Goal: Task Accomplishment & Management: Use online tool/utility

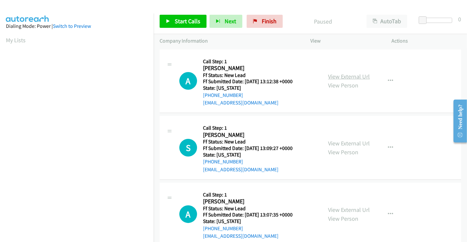
click at [353, 77] on link "View External Url" at bounding box center [349, 77] width 42 height 8
click at [345, 145] on link "View External Url" at bounding box center [349, 144] width 42 height 8
click at [343, 209] on link "View External Url" at bounding box center [349, 210] width 42 height 8
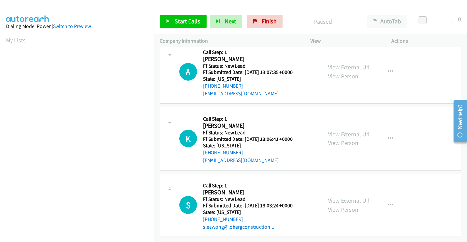
scroll to position [147, 0]
click at [351, 131] on link "View External Url" at bounding box center [349, 135] width 42 height 8
click at [343, 197] on link "View External Url" at bounding box center [349, 201] width 42 height 8
click at [185, 19] on span "Start Calls" at bounding box center [188, 21] width 26 height 8
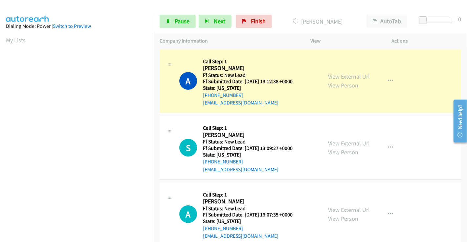
scroll to position [126, 0]
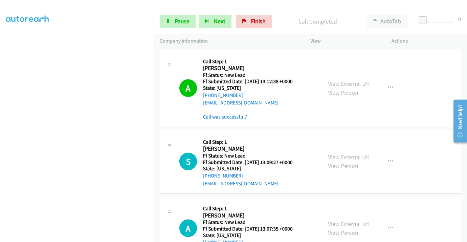
click at [240, 118] on link "Call was successful?" at bounding box center [225, 117] width 44 height 6
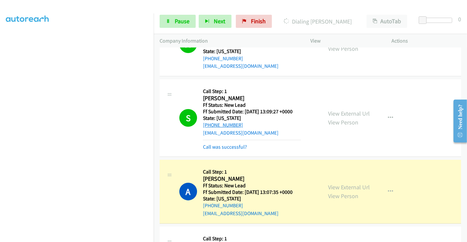
scroll to position [73, 0]
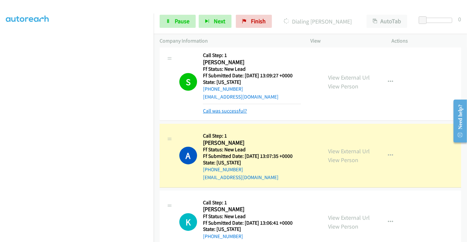
click at [226, 112] on link "Call was successful?" at bounding box center [225, 111] width 44 height 6
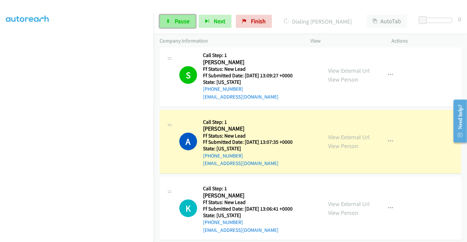
click at [169, 23] on icon at bounding box center [168, 21] width 5 height 5
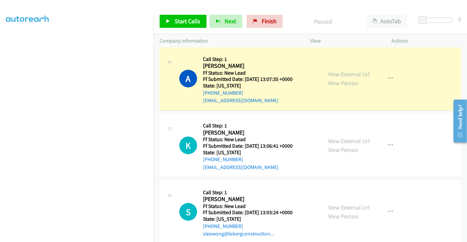
scroll to position [147, 0]
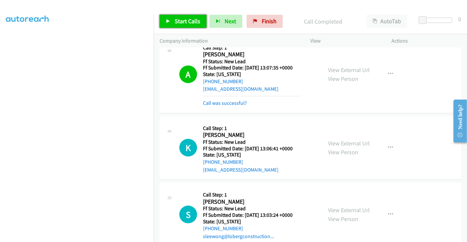
click at [187, 19] on span "Start Calls" at bounding box center [188, 21] width 26 height 8
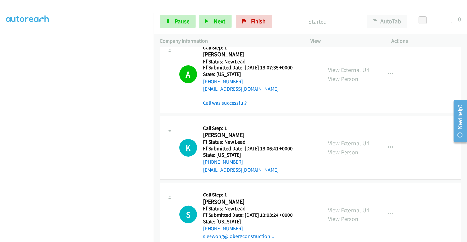
click at [226, 103] on link "Call was successful?" at bounding box center [225, 103] width 44 height 6
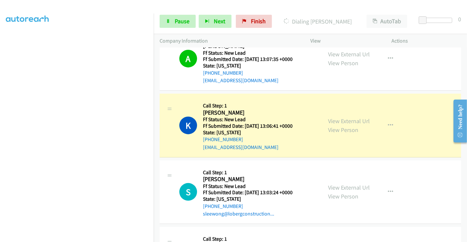
scroll to position [146, 0]
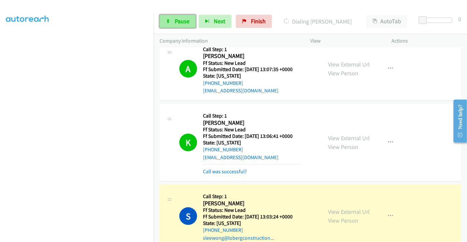
click at [175, 19] on span "Pause" at bounding box center [182, 21] width 15 height 8
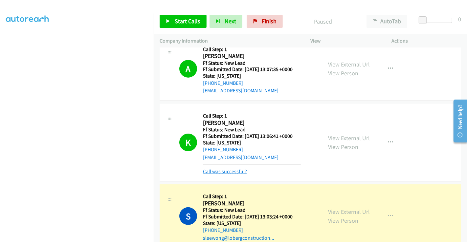
click at [234, 171] on link "Call was successful?" at bounding box center [225, 172] width 44 height 6
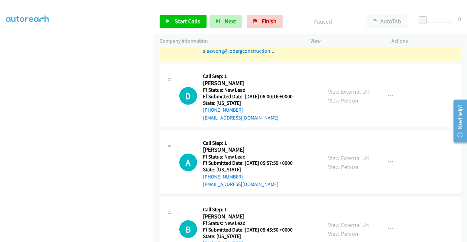
scroll to position [347, 0]
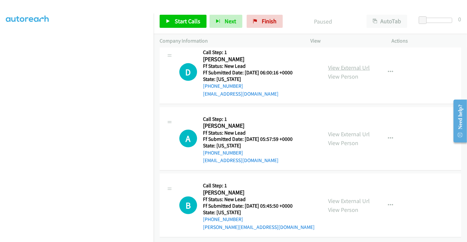
click at [337, 64] on link "View External Url" at bounding box center [349, 68] width 42 height 8
click at [337, 131] on link "View External Url" at bounding box center [349, 135] width 42 height 8
click at [344, 198] on link "View External Url" at bounding box center [349, 202] width 42 height 8
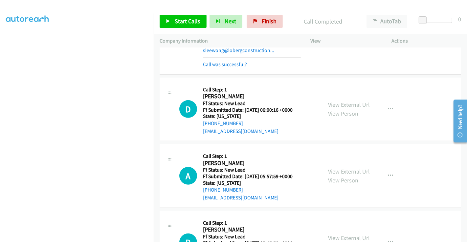
scroll to position [319, 0]
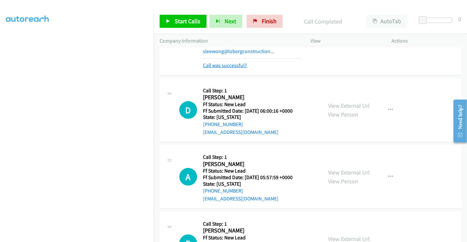
click at [230, 62] on link "Call was successful?" at bounding box center [225, 65] width 44 height 6
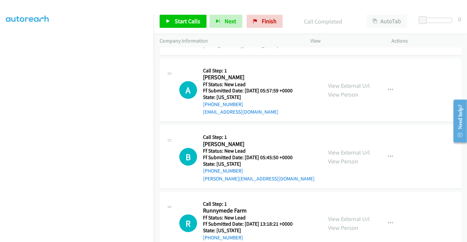
scroll to position [414, 0]
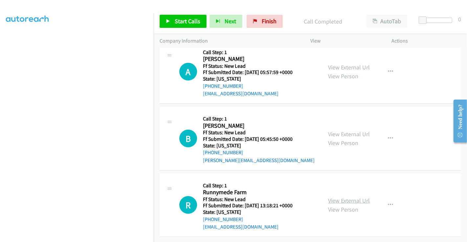
click at [348, 197] on link "View External Url" at bounding box center [349, 201] width 42 height 8
click at [182, 19] on span "Start Calls" at bounding box center [188, 21] width 26 height 8
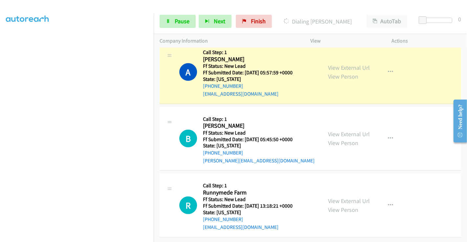
scroll to position [282, 0]
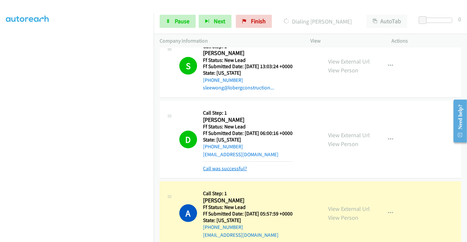
drag, startPoint x: 222, startPoint y: 170, endPoint x: 224, endPoint y: 166, distance: 4.2
click at [222, 169] on link "Call was successful?" at bounding box center [225, 169] width 44 height 6
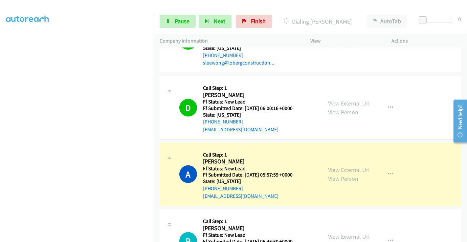
scroll to position [319, 0]
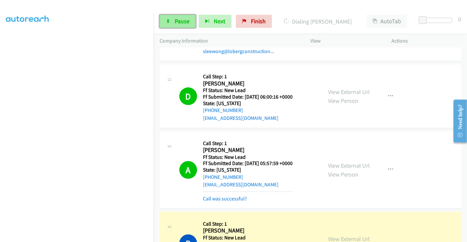
click at [187, 17] on span "Pause" at bounding box center [182, 21] width 15 height 8
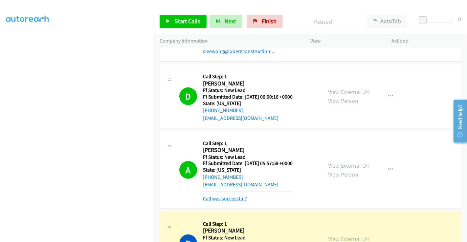
click at [236, 199] on link "Call was successful?" at bounding box center [225, 199] width 44 height 6
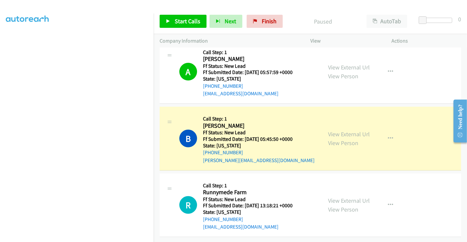
scroll to position [414, 0]
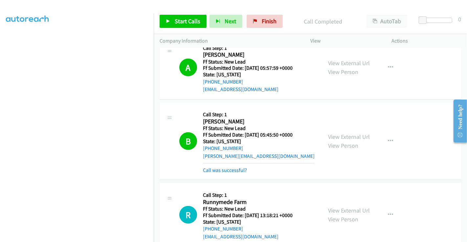
click at [219, 173] on div "Call was successful?" at bounding box center [259, 171] width 112 height 8
click at [218, 170] on link "Call was successful?" at bounding box center [225, 170] width 44 height 6
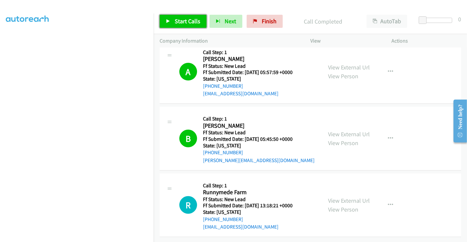
click at [179, 18] on span "Start Calls" at bounding box center [188, 21] width 26 height 8
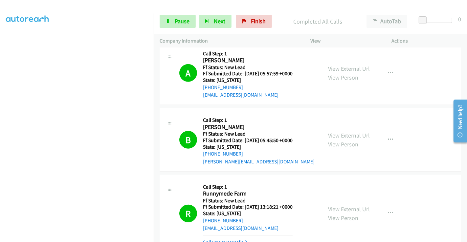
scroll to position [458, 0]
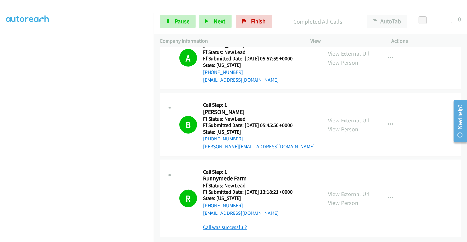
click at [225, 224] on link "Call was successful?" at bounding box center [225, 227] width 44 height 6
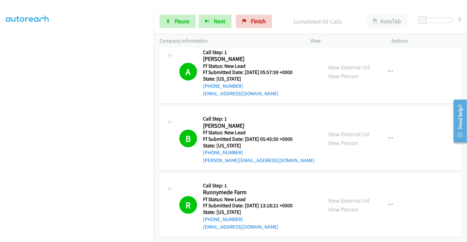
scroll to position [444, 0]
drag, startPoint x: 248, startPoint y: 23, endPoint x: 257, endPoint y: 39, distance: 18.2
click at [248, 23] on link "Finish" at bounding box center [254, 21] width 36 height 13
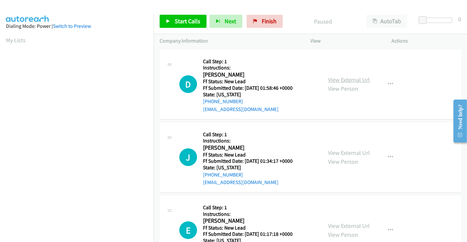
click at [343, 79] on link "View External Url" at bounding box center [349, 80] width 42 height 8
click at [348, 150] on link "View External Url" at bounding box center [349, 153] width 42 height 8
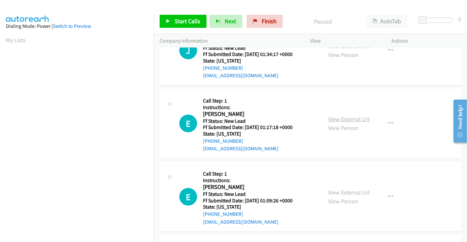
scroll to position [109, 0]
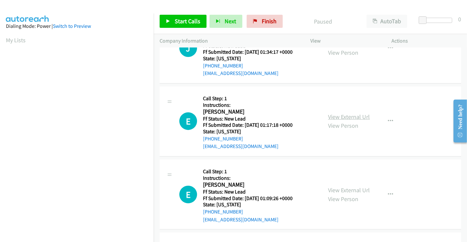
click at [347, 116] on link "View External Url" at bounding box center [349, 117] width 42 height 8
click at [341, 193] on link "View External Url" at bounding box center [349, 191] width 42 height 8
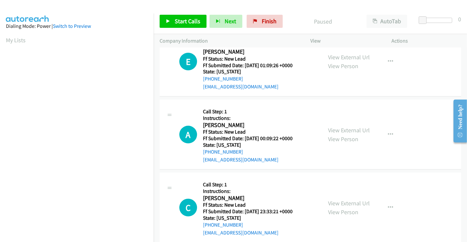
scroll to position [255, 0]
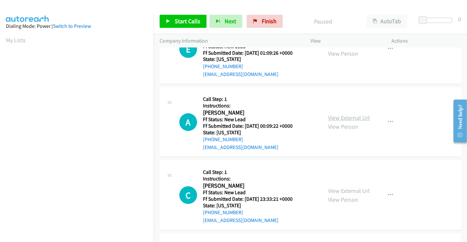
click at [343, 115] on link "View External Url" at bounding box center [349, 118] width 42 height 8
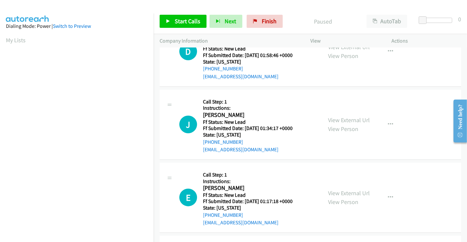
scroll to position [0, 0]
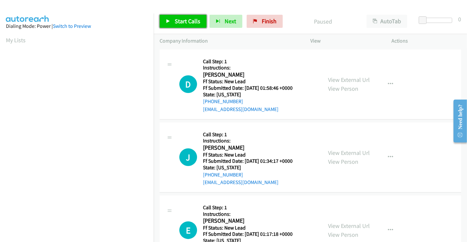
click at [181, 18] on span "Start Calls" at bounding box center [188, 21] width 26 height 8
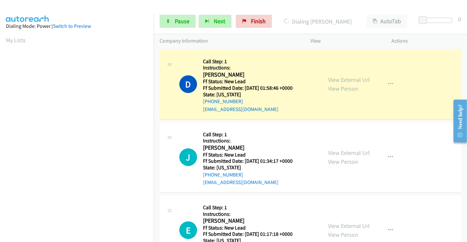
scroll to position [126, 0]
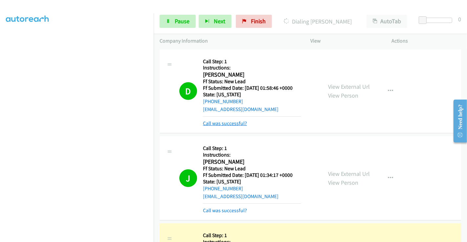
click at [222, 122] on link "Call was successful?" at bounding box center [225, 123] width 44 height 6
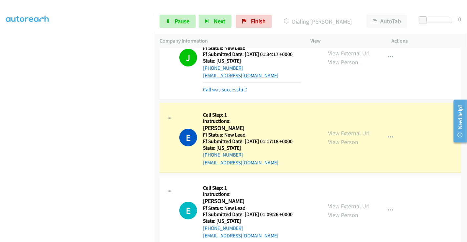
scroll to position [109, 0]
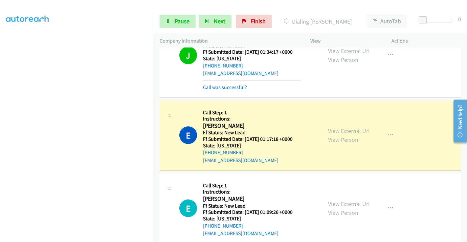
click at [219, 90] on div "Call was successful?" at bounding box center [252, 88] width 98 height 8
click at [219, 86] on link "Call was successful?" at bounding box center [225, 87] width 44 height 6
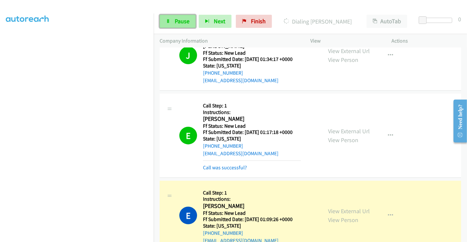
click at [176, 19] on span "Pause" at bounding box center [182, 21] width 15 height 8
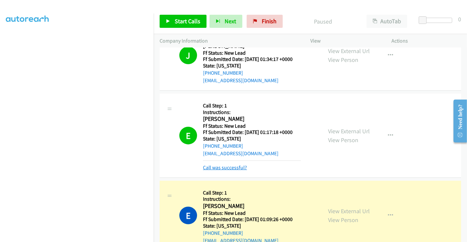
click at [229, 168] on link "Call was successful?" at bounding box center [225, 168] width 44 height 6
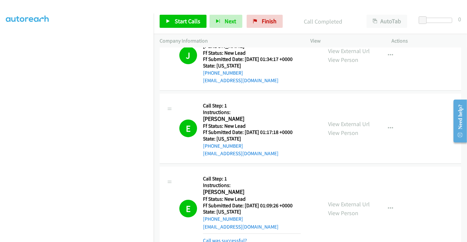
scroll to position [138, 0]
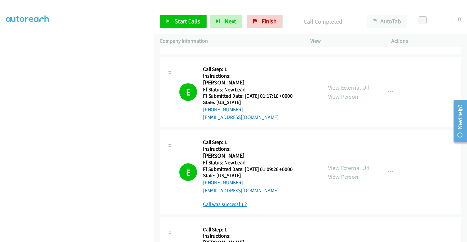
click at [230, 205] on link "Call was successful?" at bounding box center [225, 204] width 44 height 6
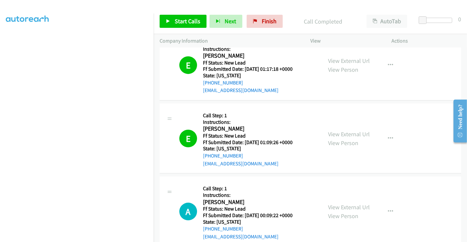
scroll to position [175, 0]
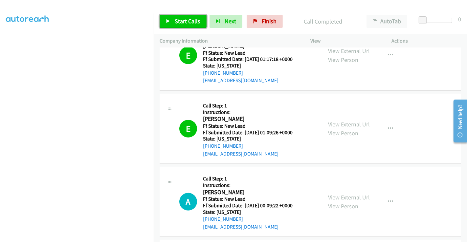
click at [190, 20] on span "Start Calls" at bounding box center [188, 21] width 26 height 8
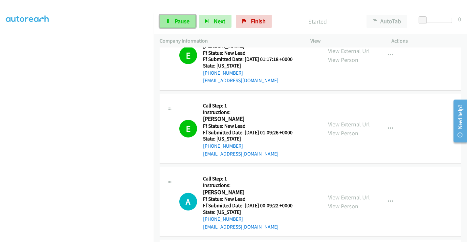
click at [176, 19] on span "Pause" at bounding box center [182, 21] width 15 height 8
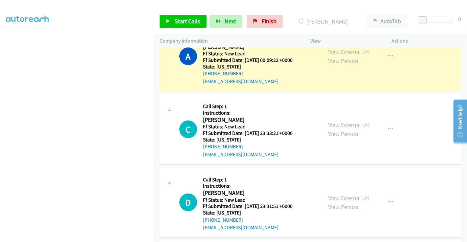
scroll to position [328, 0]
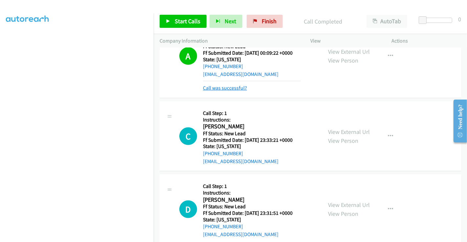
click at [227, 87] on link "Call was successful?" at bounding box center [225, 88] width 44 height 6
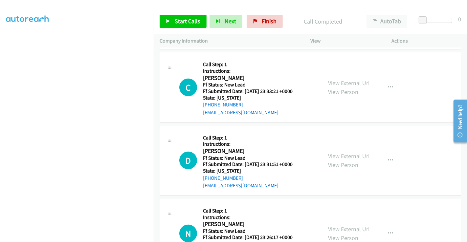
scroll to position [290, 0]
click at [350, 157] on link "View External Url" at bounding box center [349, 156] width 42 height 8
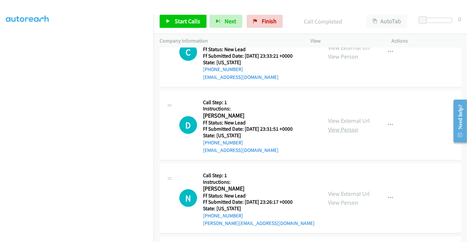
scroll to position [399, 0]
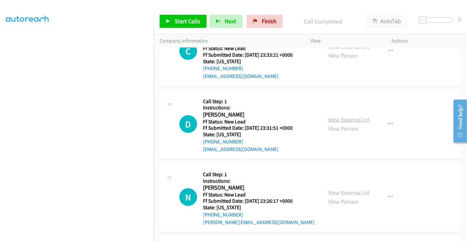
click at [342, 118] on link "View External Url" at bounding box center [349, 120] width 42 height 8
click at [345, 192] on link "View External Url" at bounding box center [349, 193] width 42 height 8
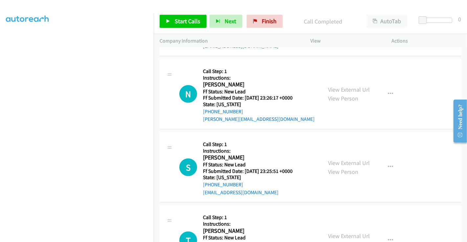
scroll to position [545, 0]
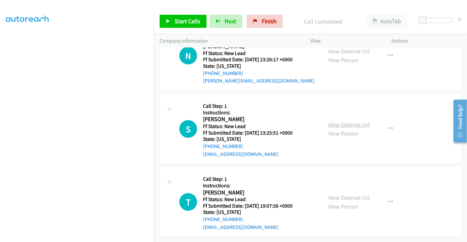
click at [344, 121] on link "View External Url" at bounding box center [349, 125] width 42 height 8
click at [339, 194] on link "View External Url" at bounding box center [349, 198] width 42 height 8
click at [178, 19] on span "Start Calls" at bounding box center [188, 21] width 26 height 8
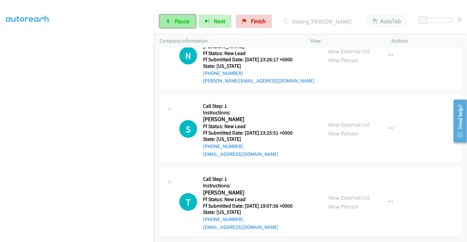
click at [181, 21] on span "Pause" at bounding box center [182, 21] width 15 height 8
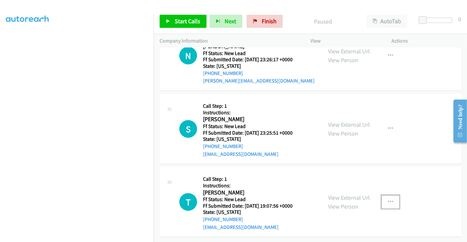
click at [388, 200] on icon "button" at bounding box center [390, 202] width 5 height 5
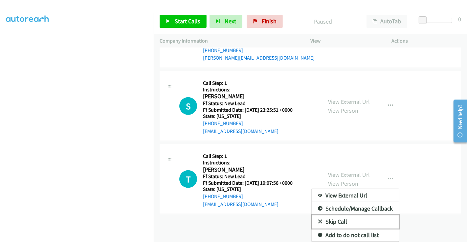
click at [337, 216] on link "Skip Call" at bounding box center [354, 222] width 87 height 13
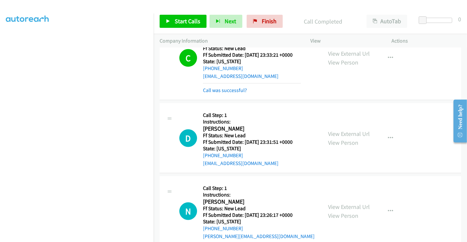
scroll to position [407, 0]
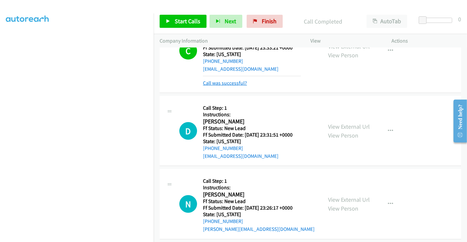
click at [236, 81] on link "Call was successful?" at bounding box center [225, 83] width 44 height 6
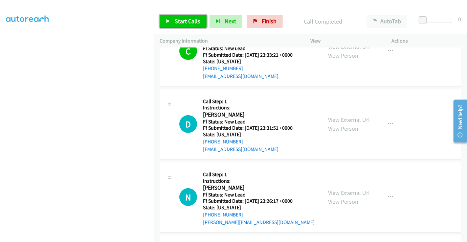
click at [179, 20] on span "Start Calls" at bounding box center [188, 21] width 26 height 8
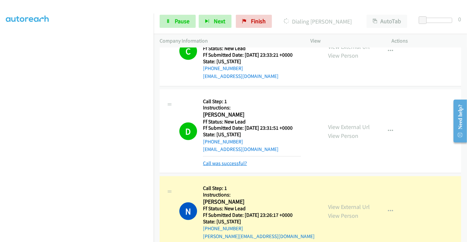
click at [235, 164] on link "Call was successful?" at bounding box center [225, 163] width 44 height 6
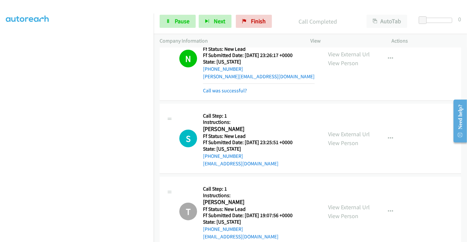
scroll to position [552, 0]
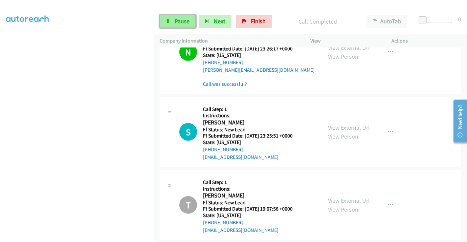
click at [183, 21] on span "Pause" at bounding box center [182, 21] width 15 height 8
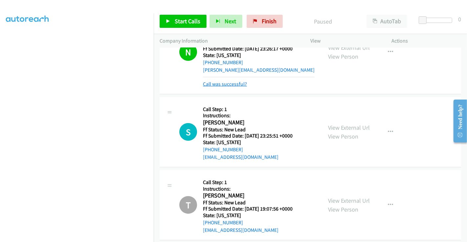
click at [237, 84] on link "Call was successful?" at bounding box center [225, 84] width 44 height 6
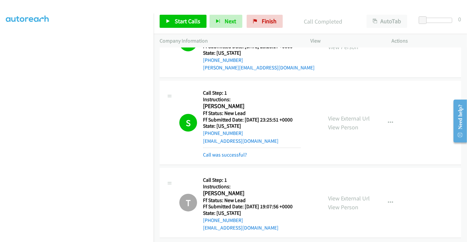
scroll to position [589, 0]
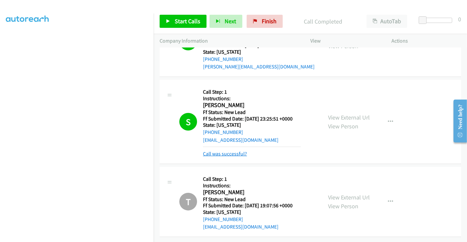
click at [228, 151] on link "Call was successful?" at bounding box center [225, 154] width 44 height 6
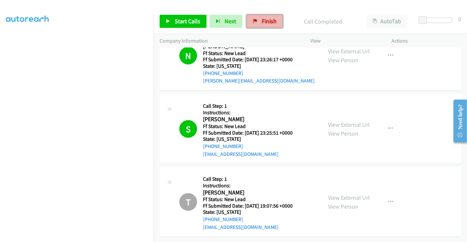
click at [251, 18] on link "Finish" at bounding box center [264, 21] width 36 height 13
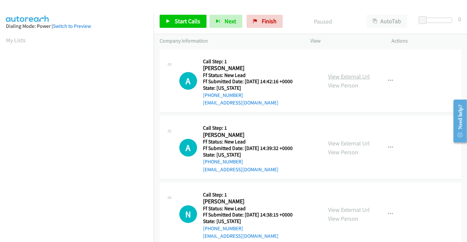
click at [335, 78] on link "View External Url" at bounding box center [349, 77] width 42 height 8
click at [344, 143] on link "View External Url" at bounding box center [349, 144] width 42 height 8
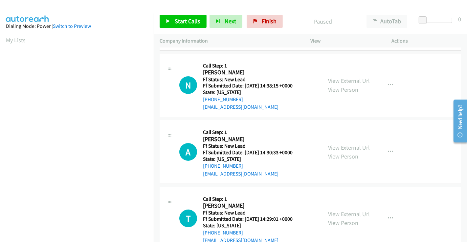
scroll to position [146, 0]
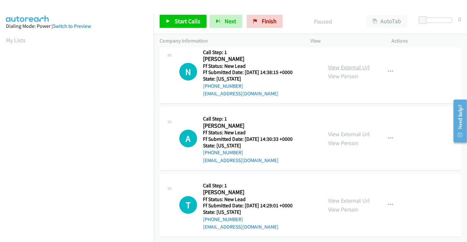
click at [338, 64] on link "View External Url" at bounding box center [349, 68] width 42 height 8
click at [342, 125] on div "View External Url View Person View External Url Email Schedule/Manage Callback …" at bounding box center [365, 139] width 87 height 52
click at [342, 131] on link "View External Url" at bounding box center [349, 135] width 42 height 8
click at [347, 197] on link "View External Url" at bounding box center [349, 201] width 42 height 8
click at [189, 21] on span "Start Calls" at bounding box center [188, 21] width 26 height 8
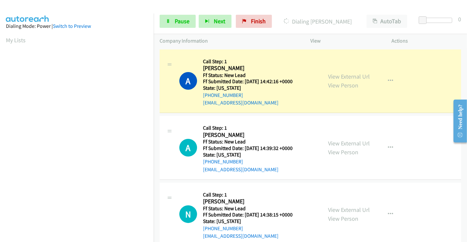
scroll to position [126, 0]
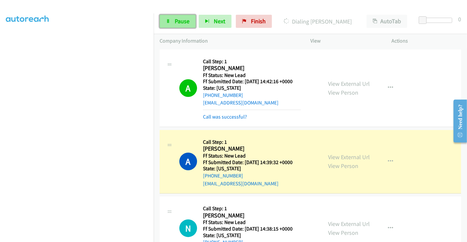
click at [176, 17] on link "Pause" at bounding box center [177, 21] width 36 height 13
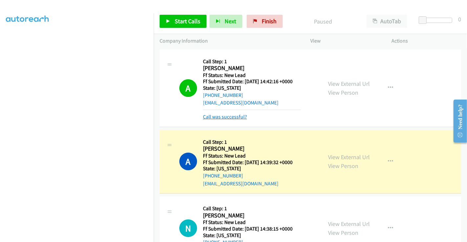
click at [233, 115] on link "Call was successful?" at bounding box center [225, 117] width 44 height 6
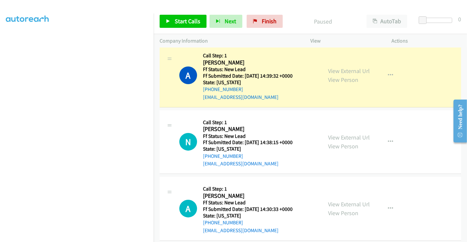
scroll to position [73, 0]
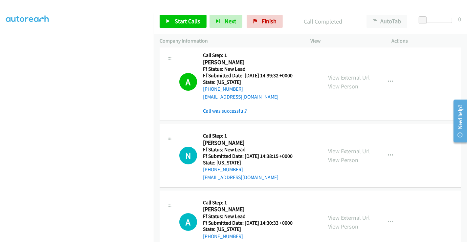
click at [225, 112] on link "Call was successful?" at bounding box center [225, 111] width 44 height 6
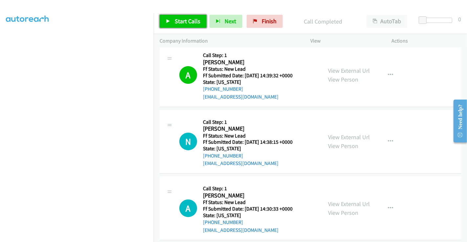
click at [180, 22] on span "Start Calls" at bounding box center [188, 21] width 26 height 8
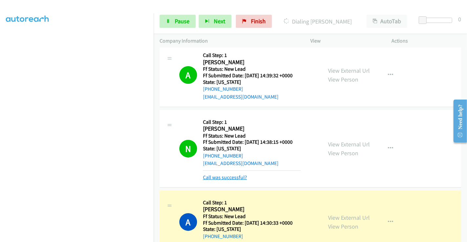
click at [240, 178] on link "Call was successful?" at bounding box center [225, 178] width 44 height 6
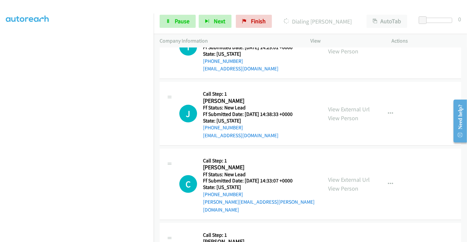
scroll to position [347, 0]
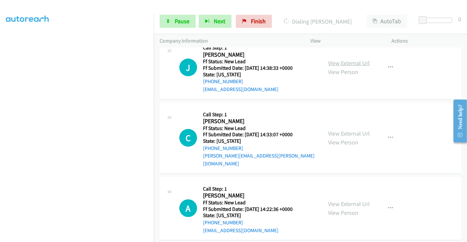
click at [338, 63] on link "View External Url" at bounding box center [349, 63] width 42 height 8
click at [338, 130] on link "View External Url" at bounding box center [349, 134] width 42 height 8
click at [346, 200] on link "View External Url" at bounding box center [349, 204] width 42 height 8
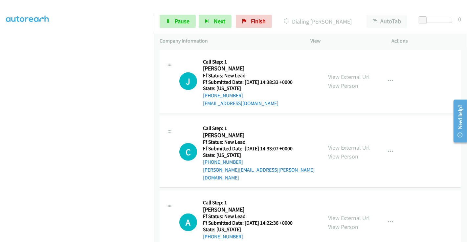
scroll to position [361, 0]
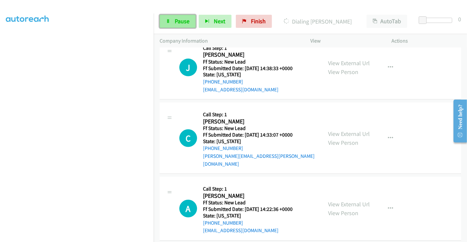
click at [181, 23] on span "Pause" at bounding box center [182, 21] width 15 height 8
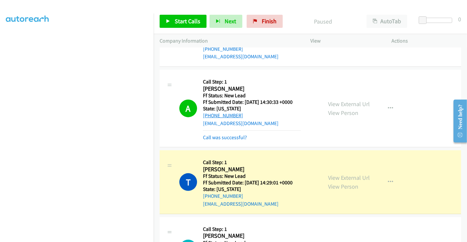
scroll to position [179, 0]
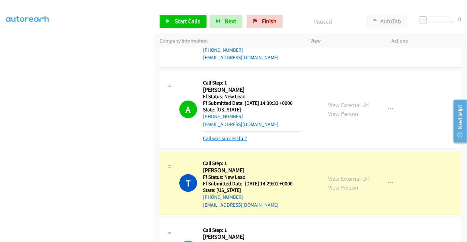
click at [233, 138] on link "Call was successful?" at bounding box center [225, 139] width 44 height 6
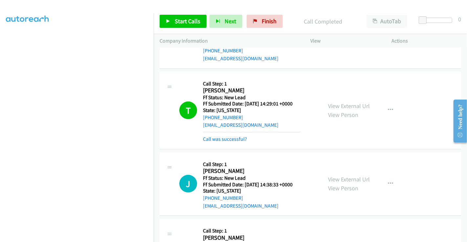
scroll to position [252, 0]
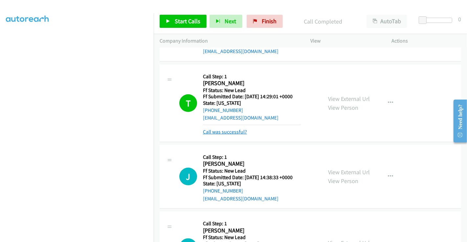
click at [234, 131] on link "Call was successful?" at bounding box center [225, 132] width 44 height 6
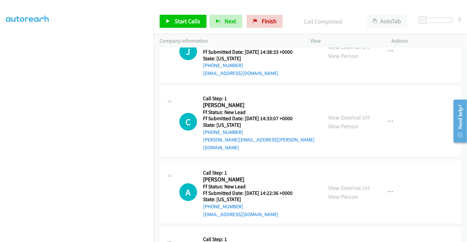
scroll to position [414, 0]
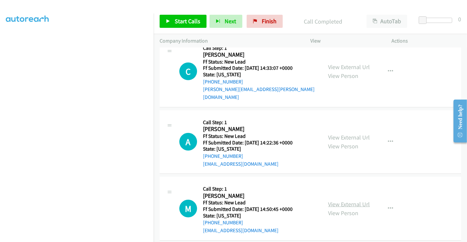
click at [342, 201] on link "View External Url" at bounding box center [349, 205] width 42 height 8
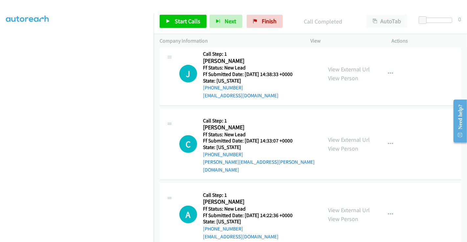
scroll to position [341, 0]
click at [184, 20] on span "Start Calls" at bounding box center [188, 21] width 26 height 8
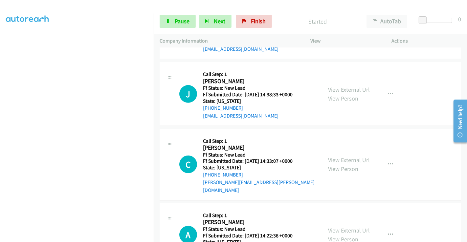
scroll to position [304, 0]
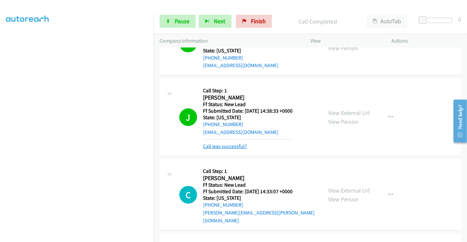
click at [228, 146] on link "Call was successful?" at bounding box center [225, 146] width 44 height 6
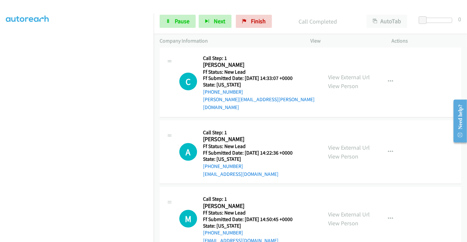
scroll to position [414, 0]
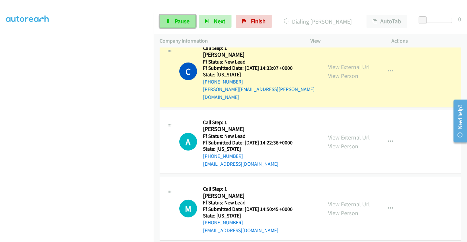
click at [178, 23] on span "Pause" at bounding box center [182, 21] width 15 height 8
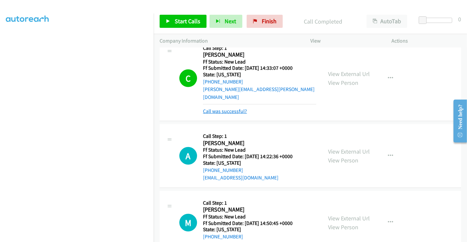
click at [238, 108] on link "Call was successful?" at bounding box center [225, 111] width 44 height 6
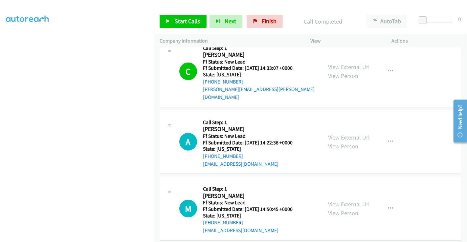
scroll to position [451, 0]
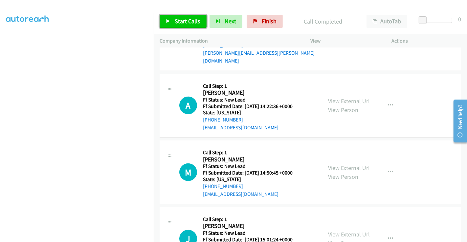
click at [186, 20] on span "Start Calls" at bounding box center [188, 21] width 26 height 8
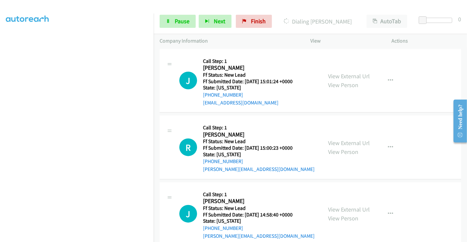
scroll to position [614, 0]
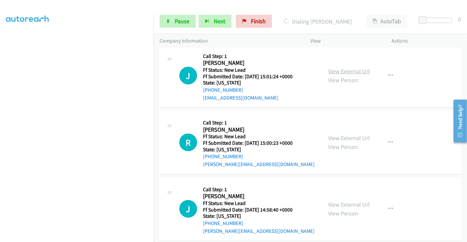
click at [345, 68] on link "View External Url" at bounding box center [349, 72] width 42 height 8
click at [342, 135] on link "View External Url" at bounding box center [349, 139] width 42 height 8
click at [348, 201] on link "View External Url" at bounding box center [349, 205] width 42 height 8
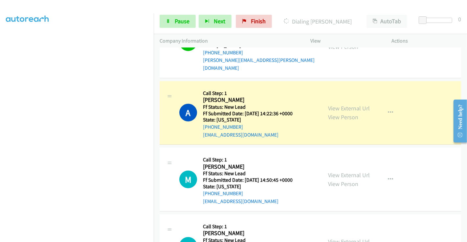
scroll to position [432, 0]
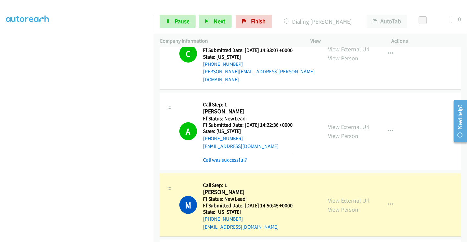
click at [461, 196] on td "M Callback Scheduled Call Step: 1 Madeline Mortenson America/New_York Ff Status…" at bounding box center [310, 205] width 313 height 67
click at [178, 25] on span "Pause" at bounding box center [182, 21] width 15 height 8
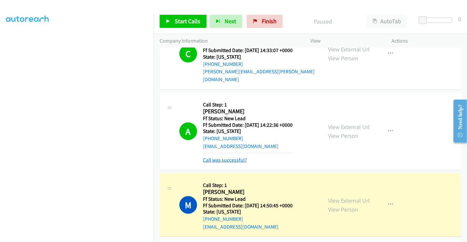
click at [231, 157] on link "Call was successful?" at bounding box center [225, 160] width 44 height 6
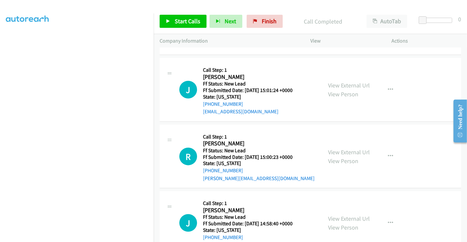
scroll to position [628, 0]
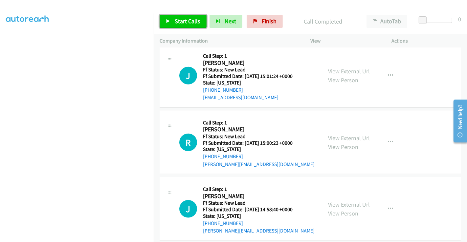
click at [176, 15] on link "Start Calls" at bounding box center [182, 21] width 47 height 13
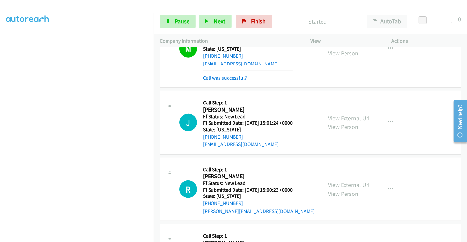
scroll to position [555, 0]
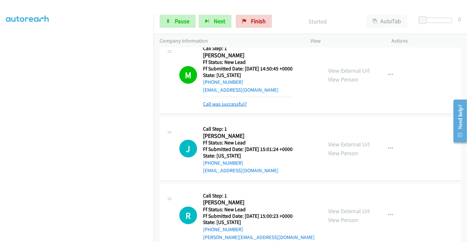
click at [231, 101] on link "Call was successful?" at bounding box center [225, 104] width 44 height 6
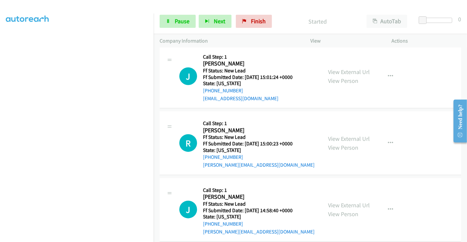
scroll to position [614, 0]
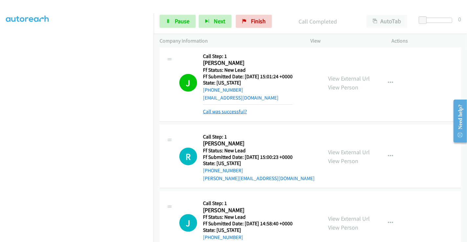
click at [228, 109] on link "Call was successful?" at bounding box center [225, 112] width 44 height 6
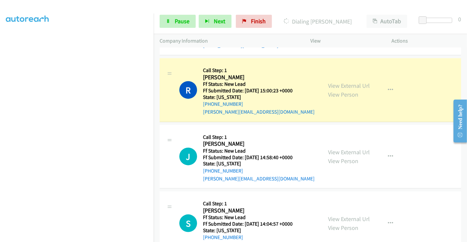
scroll to position [668, 0]
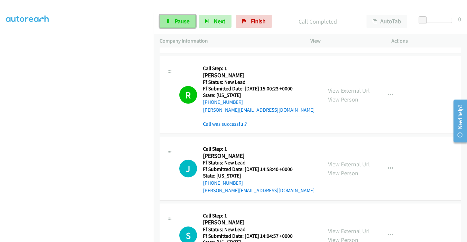
click at [185, 19] on span "Pause" at bounding box center [182, 21] width 15 height 8
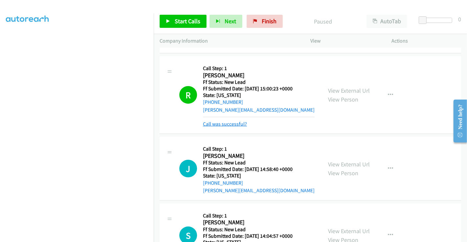
click at [238, 121] on link "Call was successful?" at bounding box center [225, 124] width 44 height 6
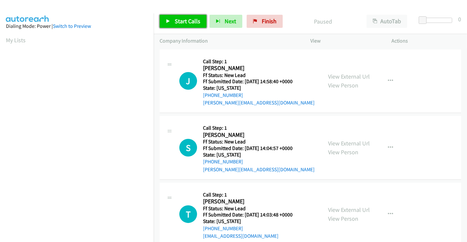
click at [192, 16] on link "Start Calls" at bounding box center [182, 21] width 47 height 13
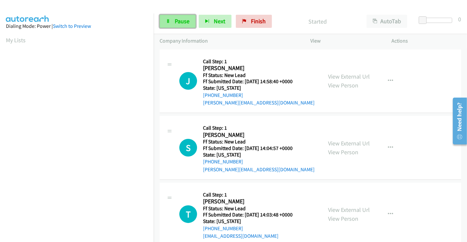
click at [178, 23] on span "Pause" at bounding box center [182, 21] width 15 height 8
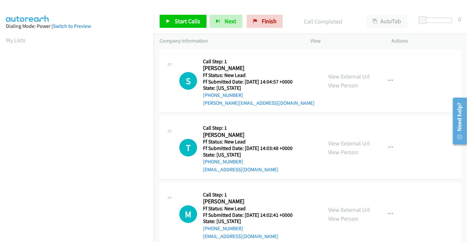
scroll to position [94, 0]
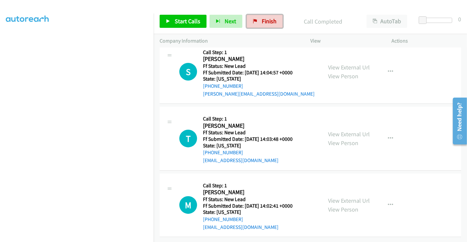
drag, startPoint x: 256, startPoint y: 21, endPoint x: 257, endPoint y: 42, distance: 20.7
click at [256, 21] on link "Finish" at bounding box center [264, 21] width 36 height 13
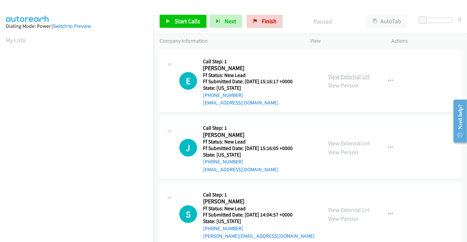
click at [344, 79] on link "View External Url" at bounding box center [349, 77] width 42 height 8
click at [342, 142] on link "View External Url" at bounding box center [349, 144] width 42 height 8
click at [342, 209] on link "View External Url" at bounding box center [349, 210] width 42 height 8
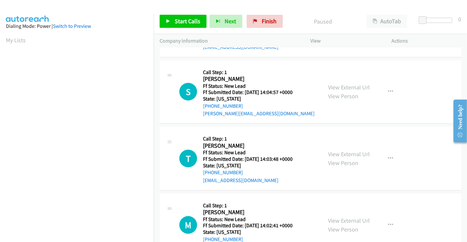
scroll to position [147, 0]
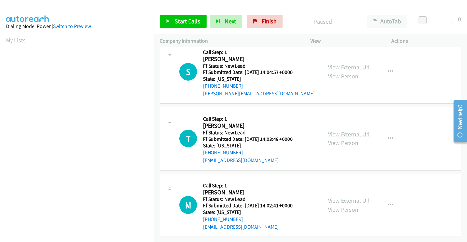
click at [346, 131] on link "View External Url" at bounding box center [349, 135] width 42 height 8
click at [342, 197] on link "View External Url" at bounding box center [349, 201] width 42 height 8
click at [184, 18] on span "Start Calls" at bounding box center [188, 21] width 26 height 8
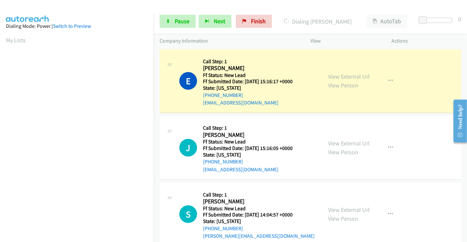
scroll to position [126, 0]
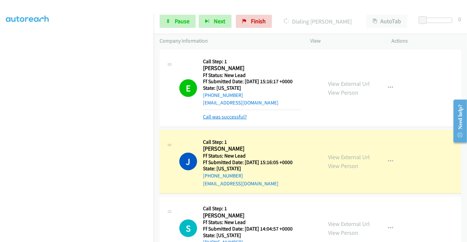
click at [230, 115] on link "Call was successful?" at bounding box center [225, 117] width 44 height 6
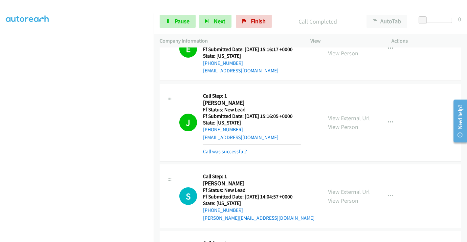
scroll to position [74, 0]
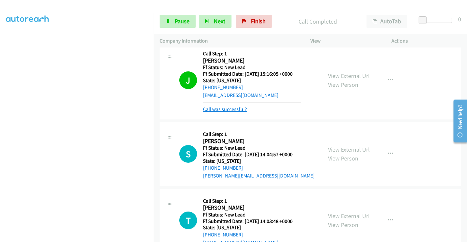
click at [227, 108] on link "Call was successful?" at bounding box center [225, 109] width 44 height 6
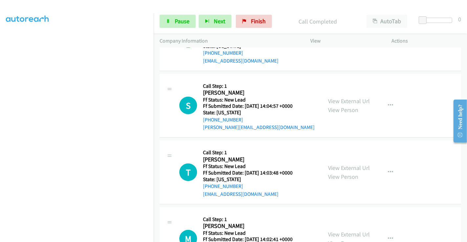
scroll to position [147, 0]
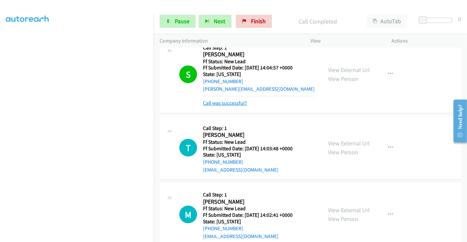
click at [219, 104] on link "Call was successful?" at bounding box center [225, 103] width 44 height 6
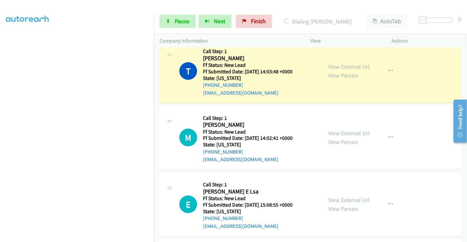
scroll to position [184, 0]
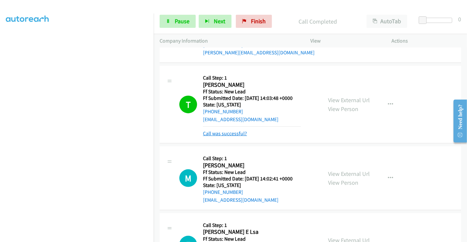
click at [232, 132] on link "Call was successful?" at bounding box center [225, 134] width 44 height 6
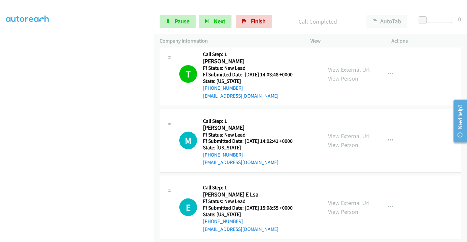
scroll to position [219, 0]
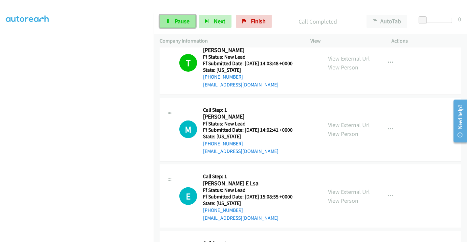
click at [180, 24] on span "Pause" at bounding box center [182, 21] width 15 height 8
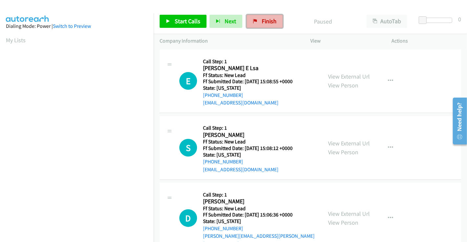
click at [263, 22] on span "Finish" at bounding box center [269, 21] width 15 height 8
click at [338, 74] on link "View External Url" at bounding box center [349, 77] width 42 height 8
click at [339, 144] on link "View External Url" at bounding box center [349, 144] width 42 height 8
click at [339, 211] on link "View External Url" at bounding box center [349, 214] width 42 height 8
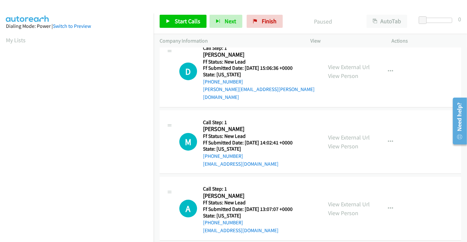
scroll to position [147, 0]
click at [351, 200] on link "View External Url" at bounding box center [349, 204] width 42 height 8
drag, startPoint x: 186, startPoint y: 21, endPoint x: 193, endPoint y: 32, distance: 12.8
click at [186, 21] on span "Start Calls" at bounding box center [188, 21] width 26 height 8
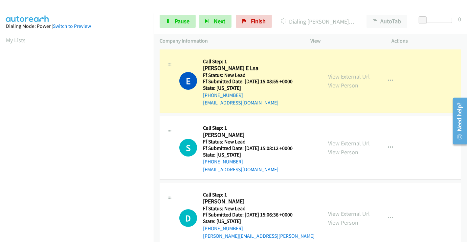
scroll to position [126, 0]
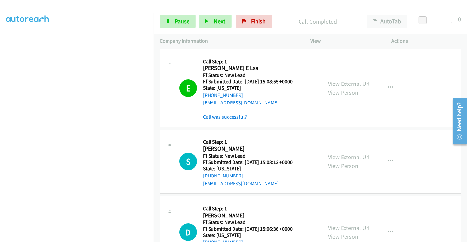
click at [234, 116] on link "Call was successful?" at bounding box center [225, 117] width 44 height 6
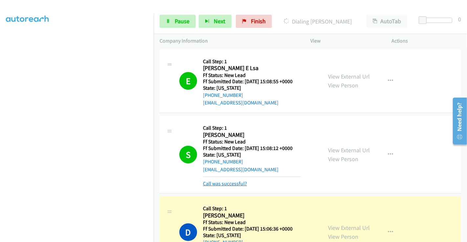
click at [233, 181] on link "Call was successful?" at bounding box center [225, 184] width 44 height 6
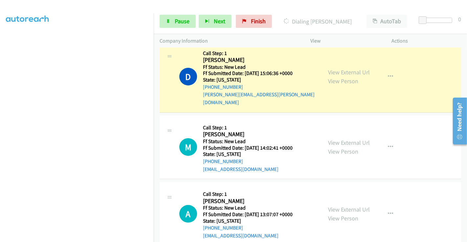
scroll to position [146, 0]
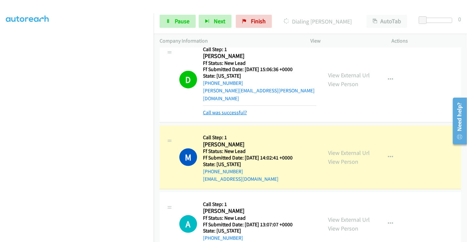
click at [233, 110] on link "Call was successful?" at bounding box center [225, 113] width 44 height 6
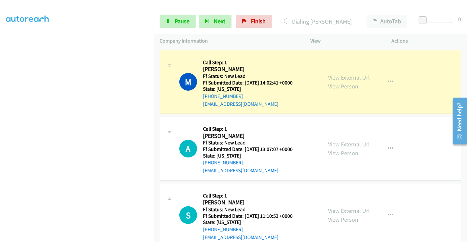
scroll to position [219, 0]
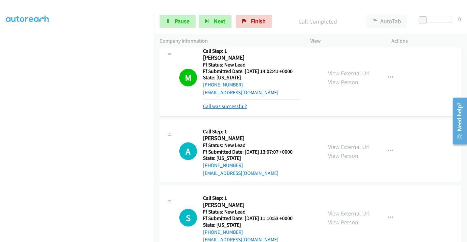
click at [232, 103] on link "Call was successful?" at bounding box center [225, 106] width 44 height 6
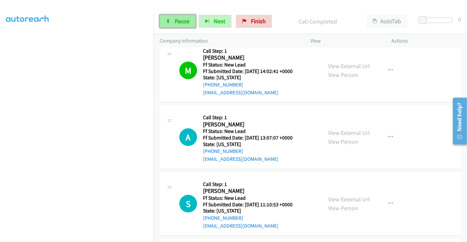
click at [171, 17] on link "Pause" at bounding box center [177, 21] width 36 height 13
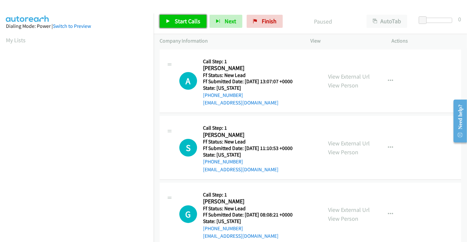
click at [188, 21] on span "Start Calls" at bounding box center [188, 21] width 26 height 8
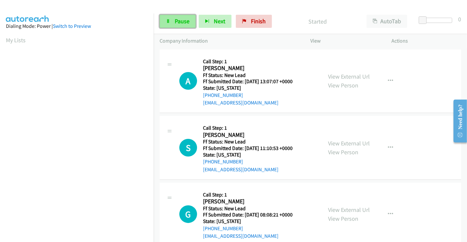
click at [175, 21] on span "Pause" at bounding box center [182, 21] width 15 height 8
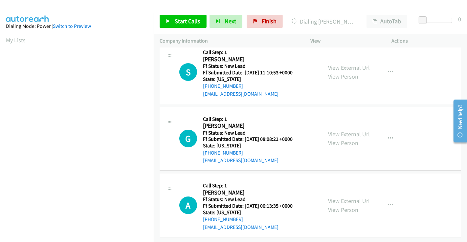
scroll to position [81, 0]
click at [344, 64] on link "View External Url" at bounding box center [349, 68] width 42 height 8
click at [340, 131] on link "View External Url" at bounding box center [349, 135] width 42 height 8
click at [342, 198] on link "View External Url" at bounding box center [349, 202] width 42 height 8
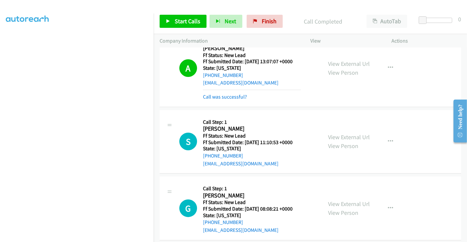
scroll to position [0, 0]
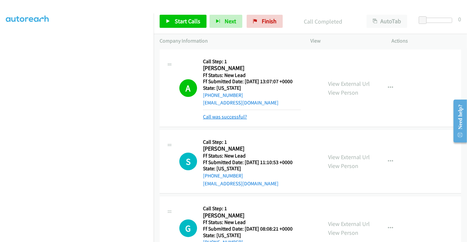
click at [228, 115] on link "Call was successful?" at bounding box center [225, 117] width 44 height 6
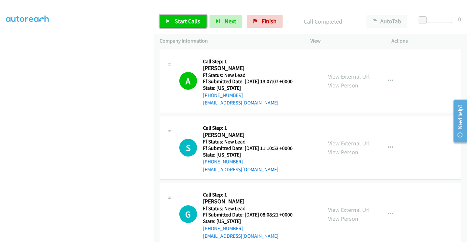
click at [190, 22] on span "Start Calls" at bounding box center [188, 21] width 26 height 8
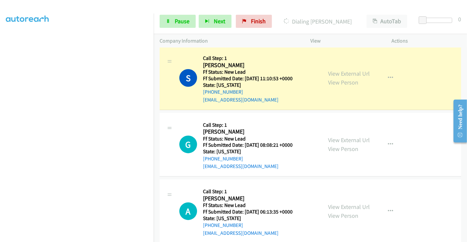
scroll to position [81, 0]
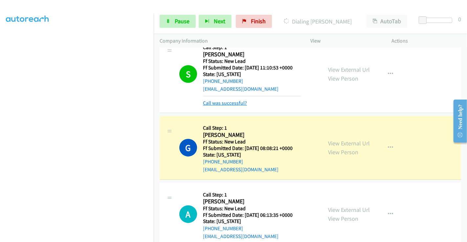
click at [239, 104] on link "Call was successful?" at bounding box center [225, 103] width 44 height 6
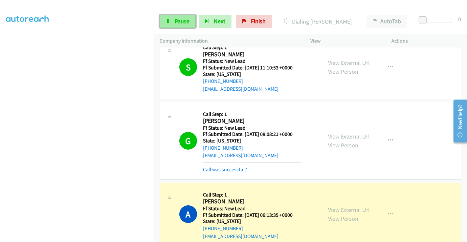
click at [181, 22] on span "Pause" at bounding box center [182, 21] width 15 height 8
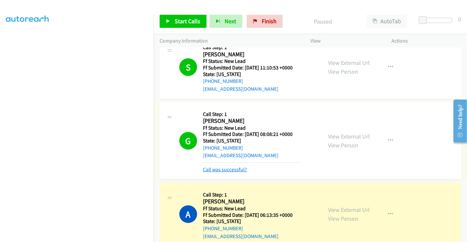
click at [237, 169] on link "Call was successful?" at bounding box center [225, 170] width 44 height 6
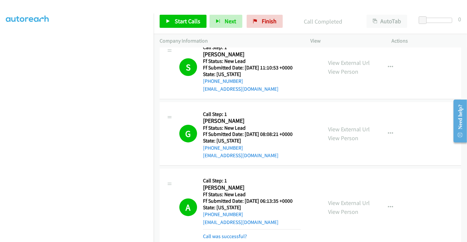
scroll to position [161, 0]
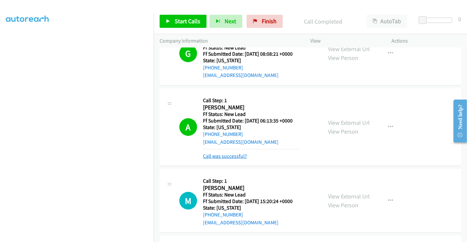
click at [208, 156] on link "Call was successful?" at bounding box center [225, 156] width 44 height 6
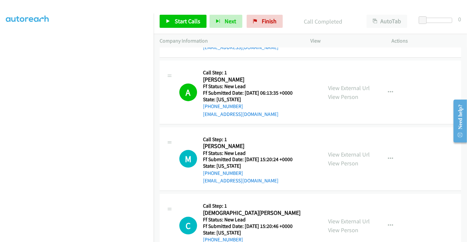
scroll to position [214, 0]
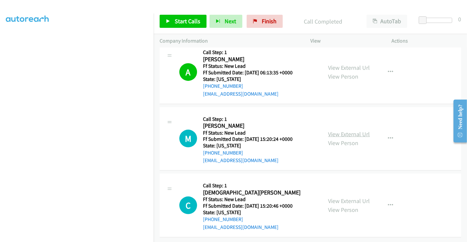
click at [337, 131] on link "View External Url" at bounding box center [349, 135] width 42 height 8
click at [341, 198] on link "View External Url" at bounding box center [349, 202] width 42 height 8
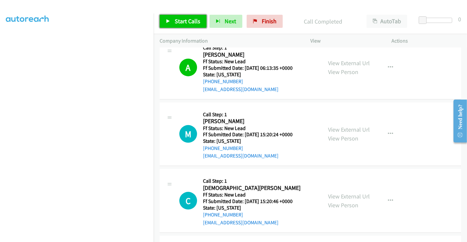
click at [188, 23] on span "Start Calls" at bounding box center [188, 21] width 26 height 8
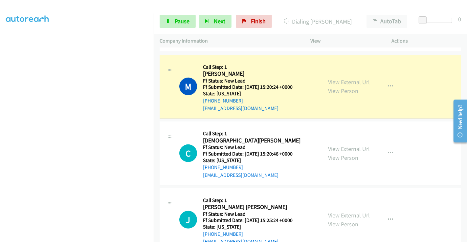
scroll to position [262, 0]
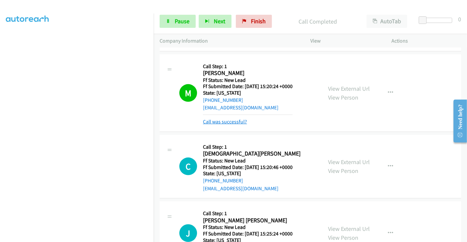
click at [229, 120] on link "Call was successful?" at bounding box center [225, 122] width 44 height 6
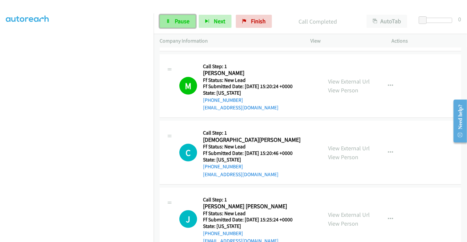
click at [175, 20] on span "Pause" at bounding box center [182, 21] width 15 height 8
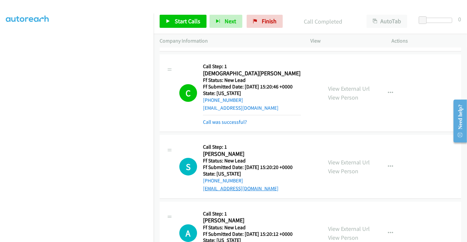
scroll to position [15, 0]
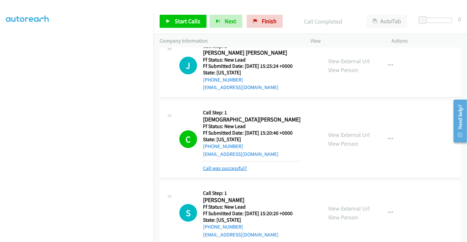
click at [231, 167] on link "Call was successful?" at bounding box center [225, 168] width 44 height 6
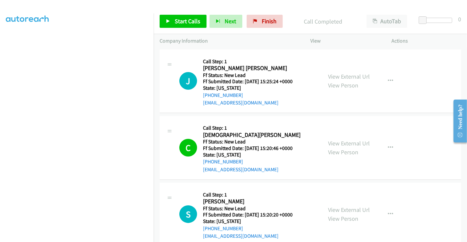
scroll to position [0, 0]
click at [265, 21] on span "Finish" at bounding box center [269, 21] width 15 height 8
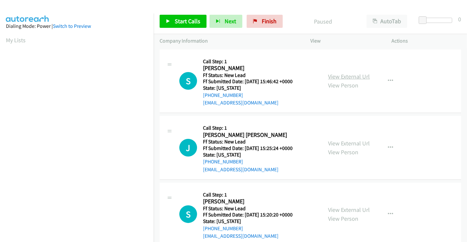
drag, startPoint x: 337, startPoint y: 77, endPoint x: 344, endPoint y: 95, distance: 19.8
click at [337, 77] on link "View External Url" at bounding box center [349, 77] width 42 height 8
click at [347, 143] on link "View External Url" at bounding box center [349, 144] width 42 height 8
click at [345, 208] on link "View External Url" at bounding box center [349, 210] width 42 height 8
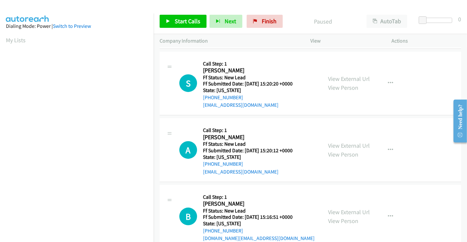
scroll to position [147, 0]
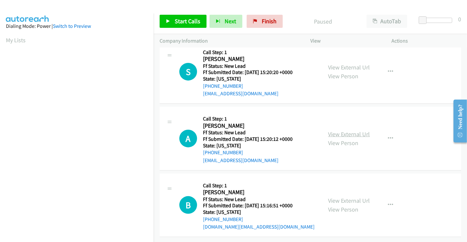
click at [345, 131] on link "View External Url" at bounding box center [349, 135] width 42 height 8
click at [350, 197] on link "View External Url" at bounding box center [349, 201] width 42 height 8
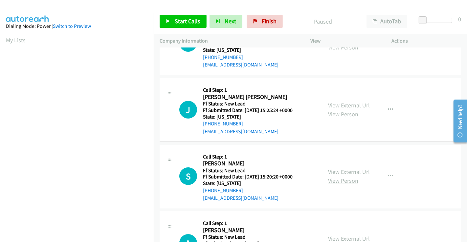
scroll to position [0, 0]
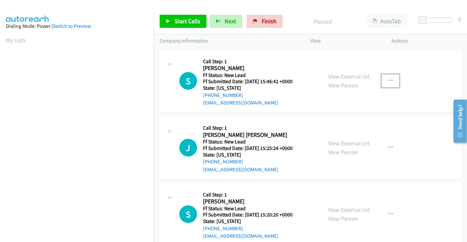
click at [388, 80] on icon "button" at bounding box center [390, 80] width 5 height 5
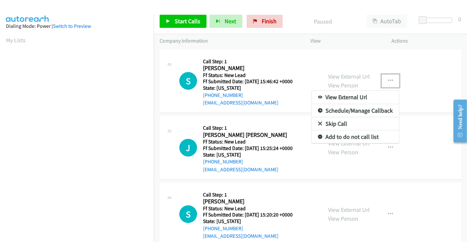
click at [338, 123] on link "Skip Call" at bounding box center [354, 123] width 87 height 13
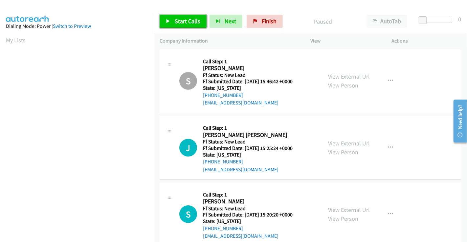
click at [182, 23] on span "Start Calls" at bounding box center [188, 21] width 26 height 8
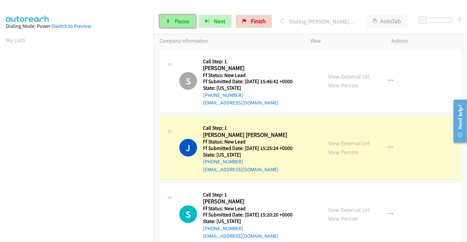
click at [179, 20] on span "Pause" at bounding box center [182, 21] width 15 height 8
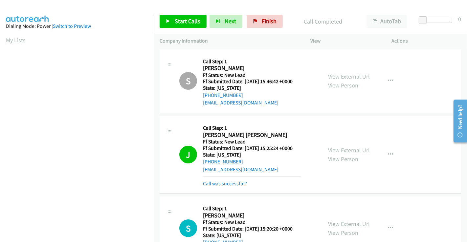
scroll to position [126, 0]
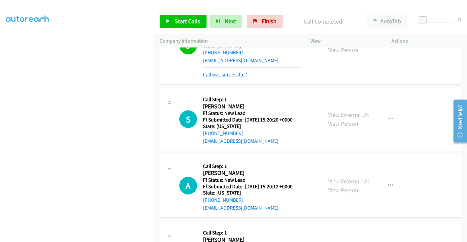
click at [213, 75] on link "Call was successful?" at bounding box center [225, 75] width 44 height 6
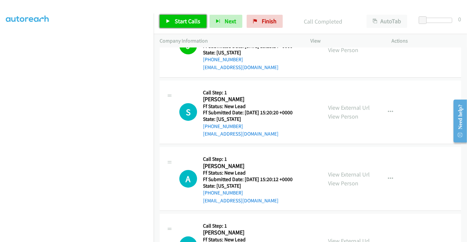
click at [188, 23] on span "Start Calls" at bounding box center [188, 21] width 26 height 8
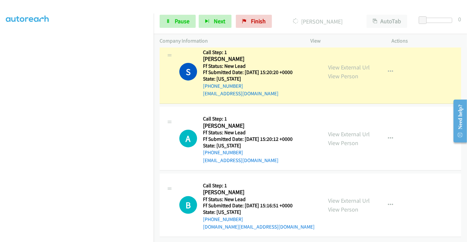
scroll to position [38, 0]
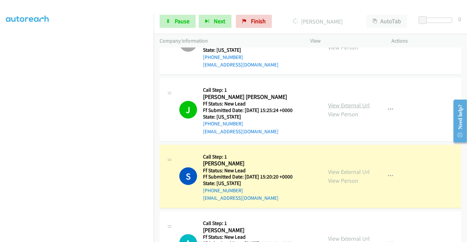
click at [352, 107] on link "View External Url" at bounding box center [349, 106] width 42 height 8
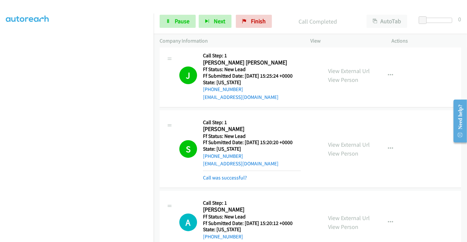
scroll to position [111, 0]
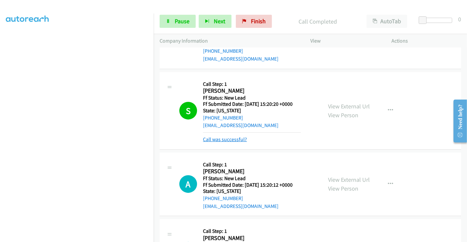
click at [230, 139] on link "Call was successful?" at bounding box center [225, 139] width 44 height 6
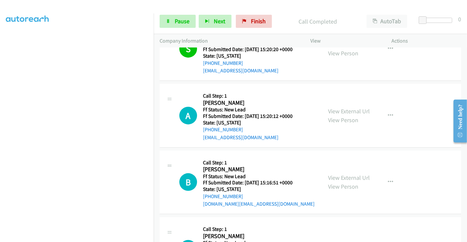
scroll to position [184, 0]
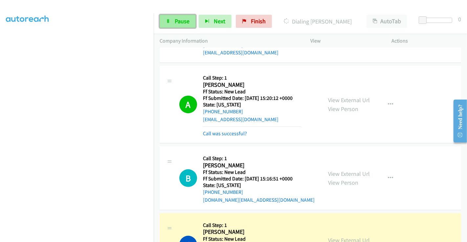
click at [179, 22] on span "Pause" at bounding box center [182, 21] width 15 height 8
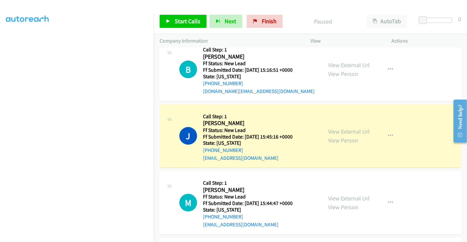
scroll to position [293, 0]
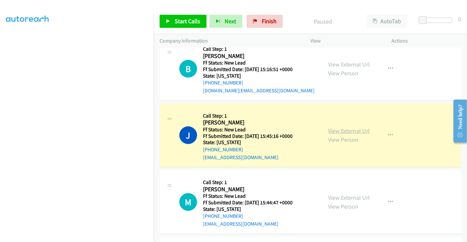
click at [343, 129] on link "View External Url" at bounding box center [349, 131] width 42 height 8
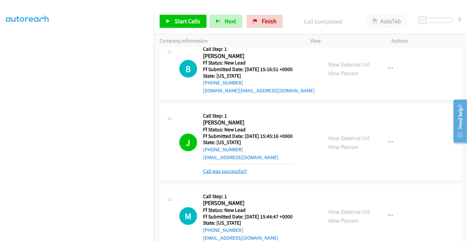
click at [236, 172] on link "Call was successful?" at bounding box center [225, 171] width 44 height 6
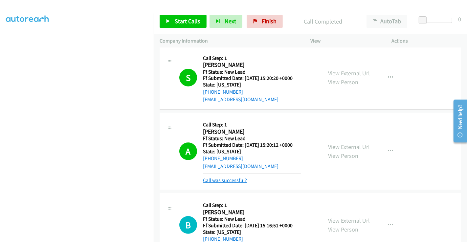
scroll to position [179, 0]
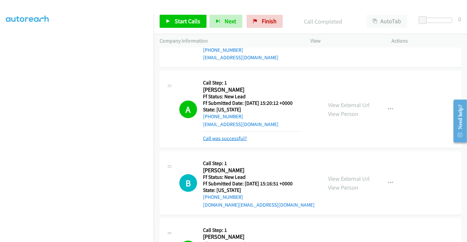
click at [224, 137] on link "Call was successful?" at bounding box center [225, 139] width 44 height 6
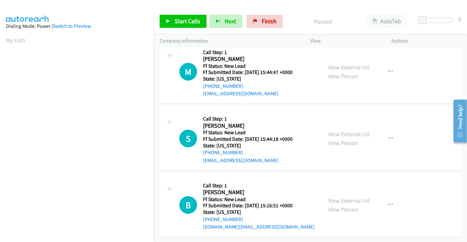
scroll to position [14, 0]
click at [334, 64] on link "View External Url" at bounding box center [349, 68] width 42 height 8
click at [340, 131] on link "View External Url" at bounding box center [349, 135] width 42 height 8
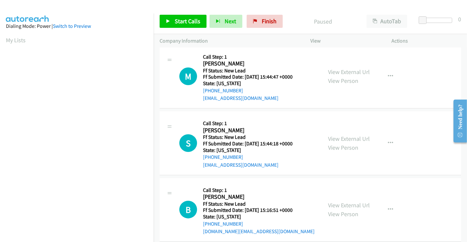
scroll to position [0, 0]
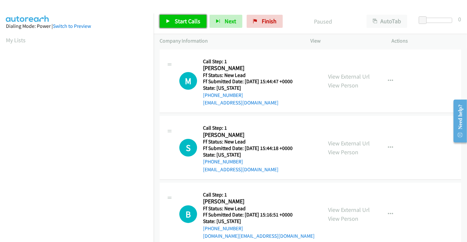
click at [181, 18] on span "Start Calls" at bounding box center [188, 21] width 26 height 8
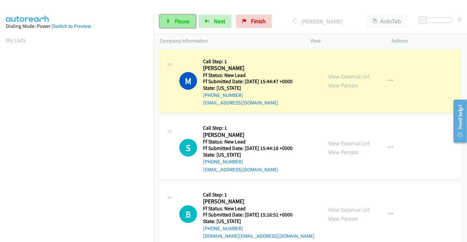
click at [179, 23] on span "Pause" at bounding box center [182, 21] width 15 height 8
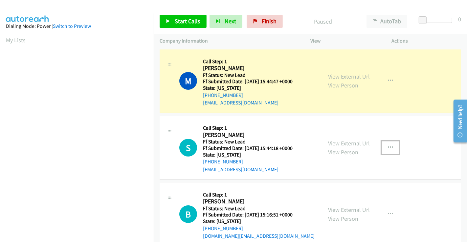
click at [388, 146] on icon "button" at bounding box center [390, 147] width 5 height 5
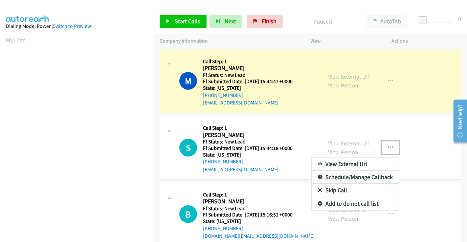
click at [343, 189] on link "Skip Call" at bounding box center [354, 190] width 87 height 13
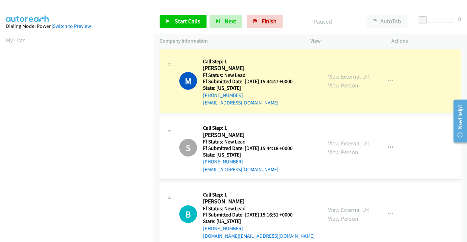
scroll to position [126, 0]
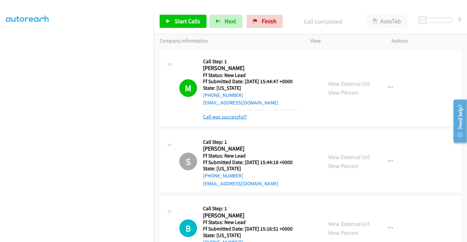
click at [234, 116] on link "Call was successful?" at bounding box center [225, 117] width 44 height 6
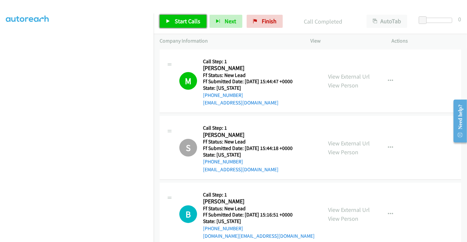
click at [187, 21] on span "Start Calls" at bounding box center [188, 21] width 26 height 8
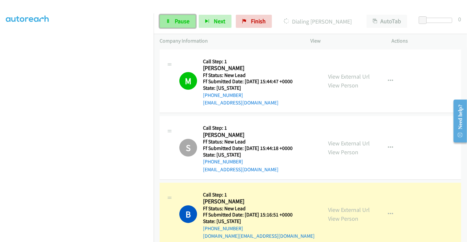
click at [177, 21] on span "Pause" at bounding box center [182, 21] width 15 height 8
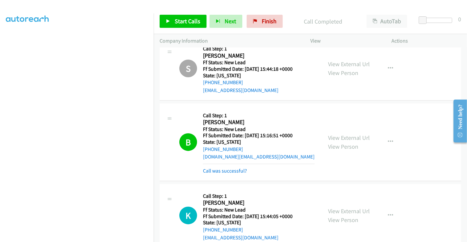
scroll to position [146, 0]
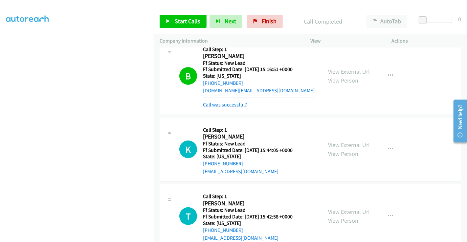
click at [235, 104] on link "Call was successful?" at bounding box center [225, 105] width 44 height 6
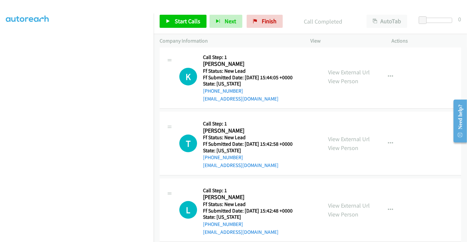
scroll to position [205, 0]
click at [342, 72] on link "View External Url" at bounding box center [349, 73] width 42 height 8
click at [340, 139] on link "View External Url" at bounding box center [349, 139] width 42 height 8
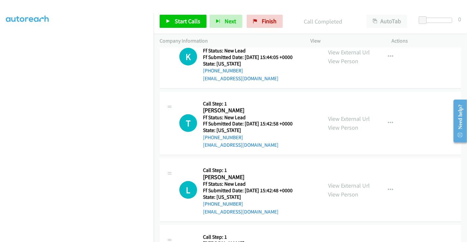
scroll to position [281, 0]
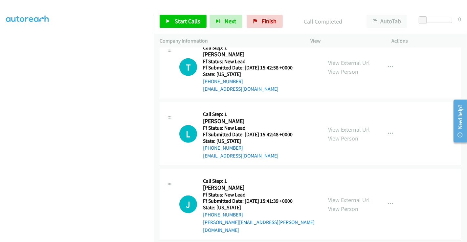
click at [350, 127] on link "View External Url" at bounding box center [349, 130] width 42 height 8
click at [346, 197] on link "View External Url" at bounding box center [349, 201] width 42 height 8
click at [182, 20] on span "Start Calls" at bounding box center [188, 21] width 26 height 8
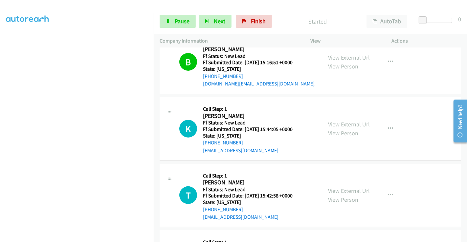
scroll to position [146, 0]
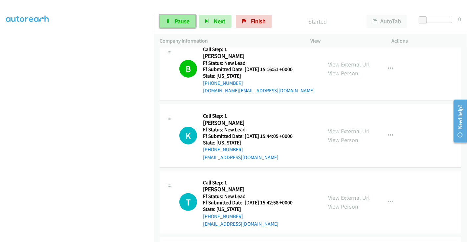
click at [176, 21] on span "Pause" at bounding box center [182, 21] width 15 height 8
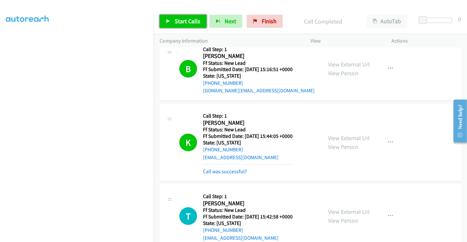
click at [190, 17] on span "Start Calls" at bounding box center [188, 21] width 26 height 8
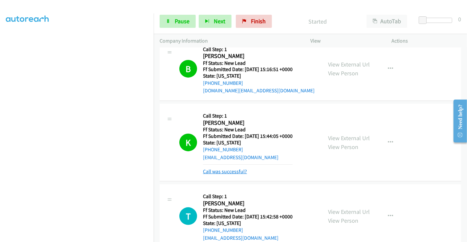
click at [229, 169] on link "Call was successful?" at bounding box center [225, 172] width 44 height 6
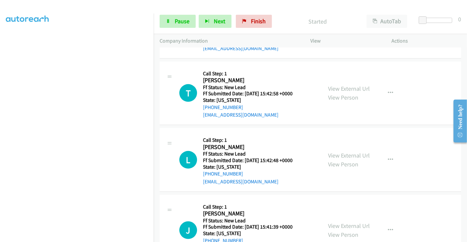
scroll to position [281, 0]
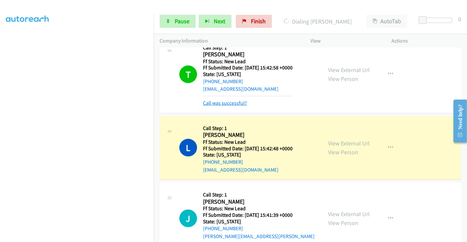
click at [239, 104] on link "Call was successful?" at bounding box center [225, 103] width 44 height 6
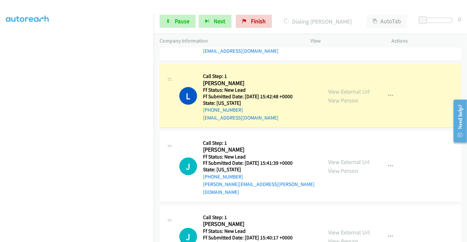
scroll to position [317, 0]
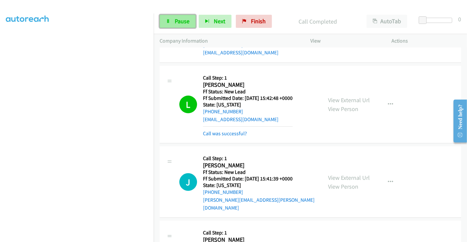
click at [188, 21] on span "Pause" at bounding box center [182, 21] width 15 height 8
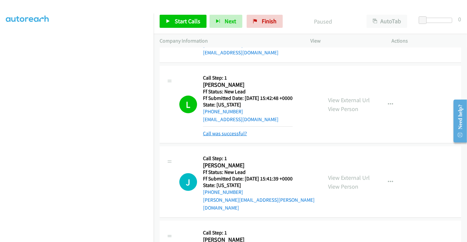
click at [223, 132] on link "Call was successful?" at bounding box center [225, 134] width 44 height 6
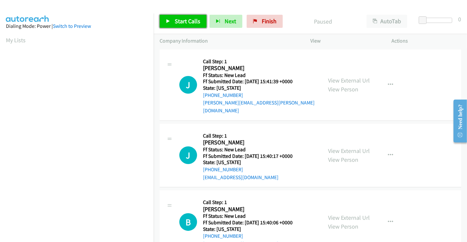
click at [187, 21] on span "Start Calls" at bounding box center [188, 21] width 26 height 8
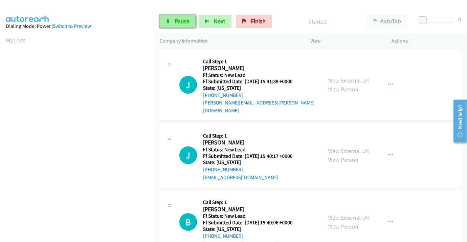
click at [176, 20] on span "Pause" at bounding box center [182, 21] width 15 height 8
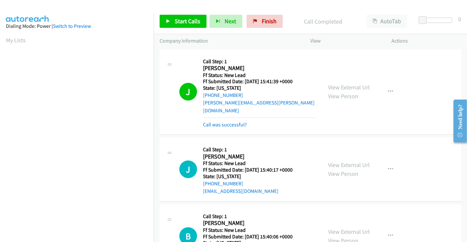
scroll to position [126, 0]
click at [224, 122] on link "Call was successful?" at bounding box center [225, 125] width 44 height 6
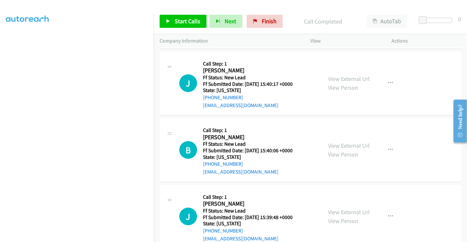
scroll to position [73, 0]
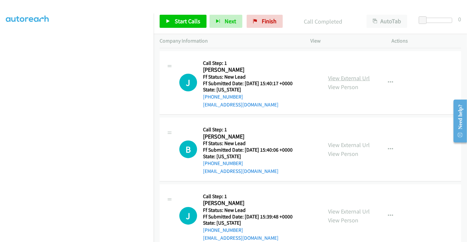
click at [343, 74] on link "View External Url" at bounding box center [349, 78] width 42 height 8
click at [341, 141] on link "View External Url" at bounding box center [349, 145] width 42 height 8
click at [343, 208] on link "View External Url" at bounding box center [349, 212] width 42 height 8
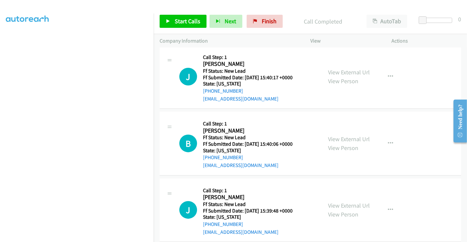
scroll to position [81, 0]
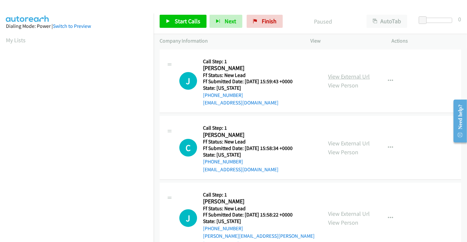
click at [347, 78] on link "View External Url" at bounding box center [349, 77] width 42 height 8
click at [332, 142] on link "View External Url" at bounding box center [349, 144] width 42 height 8
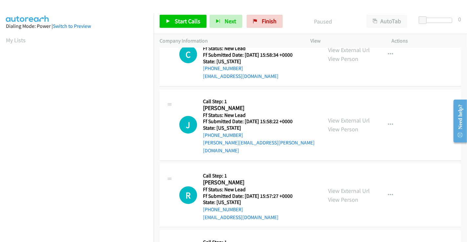
scroll to position [147, 0]
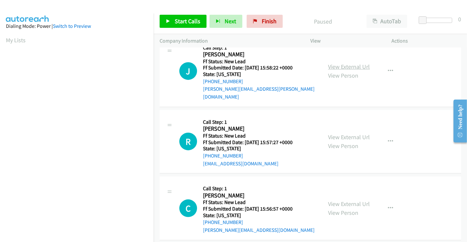
click at [351, 63] on link "View External Url" at bounding box center [349, 67] width 42 height 8
click at [344, 134] on link "View External Url" at bounding box center [349, 138] width 42 height 8
click at [348, 200] on link "View External Url" at bounding box center [349, 204] width 42 height 8
click at [186, 21] on span "Start Calls" at bounding box center [188, 21] width 26 height 8
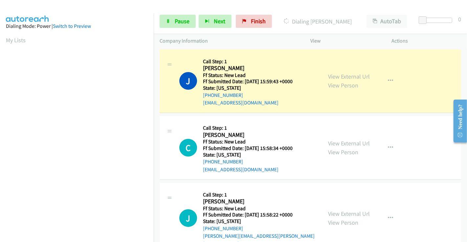
scroll to position [126, 0]
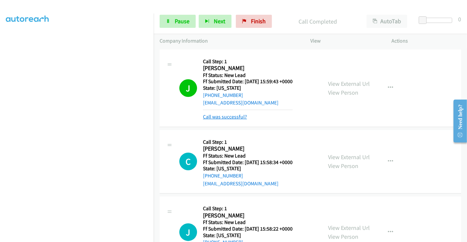
click at [231, 115] on link "Call was successful?" at bounding box center [225, 117] width 44 height 6
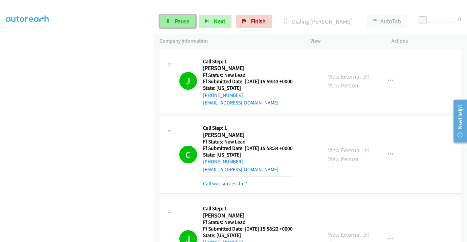
click at [182, 25] on link "Pause" at bounding box center [177, 21] width 36 height 13
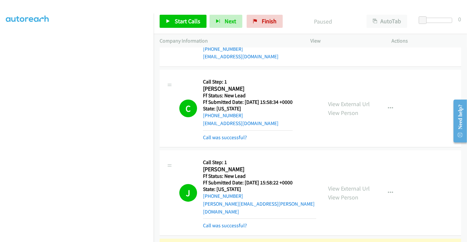
scroll to position [73, 0]
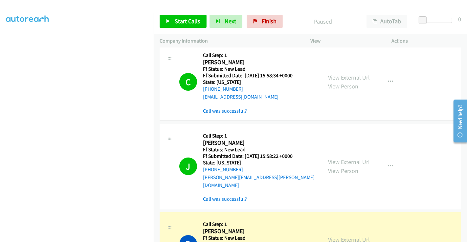
click at [235, 108] on link "Call was successful?" at bounding box center [225, 111] width 44 height 6
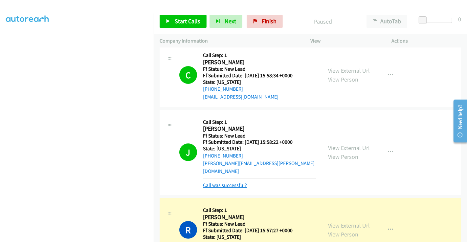
click at [234, 182] on link "Call was successful?" at bounding box center [225, 185] width 44 height 6
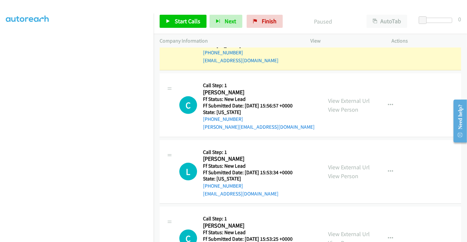
scroll to position [255, 0]
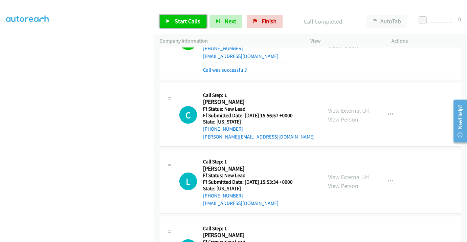
click at [184, 19] on span "Start Calls" at bounding box center [188, 21] width 26 height 8
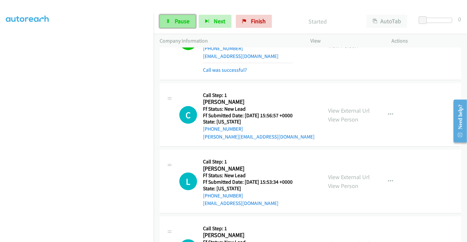
click at [184, 19] on span "Pause" at bounding box center [182, 21] width 15 height 8
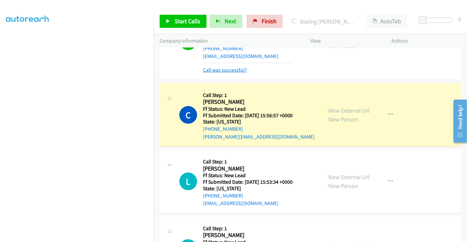
click at [230, 67] on link "Call was successful?" at bounding box center [225, 70] width 44 height 6
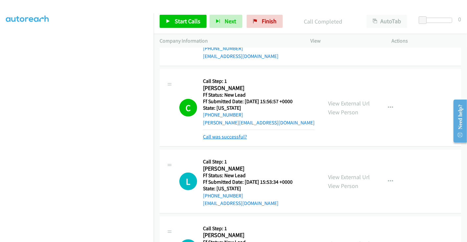
click at [235, 134] on link "Call was successful?" at bounding box center [225, 137] width 44 height 6
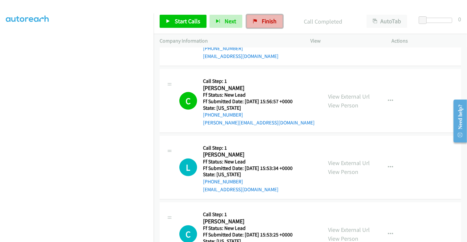
click at [262, 19] on span "Finish" at bounding box center [269, 21] width 15 height 8
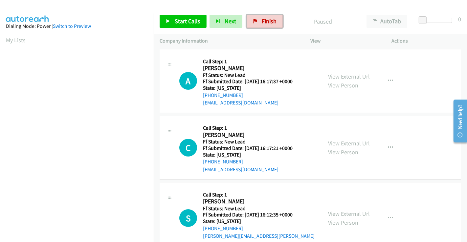
drag, startPoint x: 254, startPoint y: 16, endPoint x: 266, endPoint y: 38, distance: 25.0
click at [254, 16] on link "Finish" at bounding box center [264, 21] width 36 height 13
click at [341, 77] on link "View External Url" at bounding box center [349, 77] width 42 height 8
click at [346, 137] on div "View External Url View Person View External Url Email Schedule/Manage Callback …" at bounding box center [365, 148] width 87 height 52
click at [345, 143] on link "View External Url" at bounding box center [349, 144] width 42 height 8
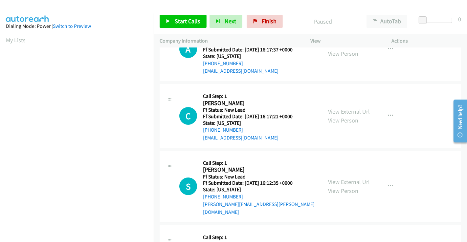
scroll to position [109, 0]
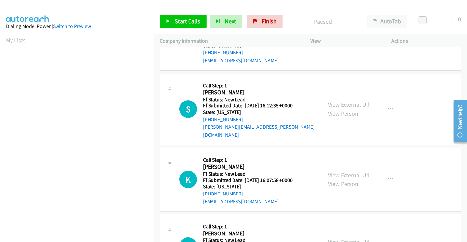
click at [343, 101] on link "View External Url" at bounding box center [349, 105] width 42 height 8
click at [342, 172] on link "View External Url" at bounding box center [349, 176] width 42 height 8
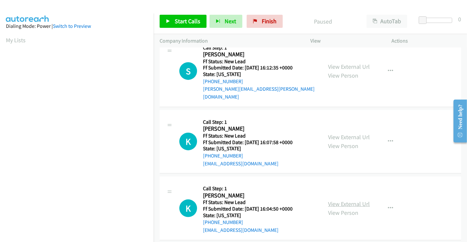
click at [346, 200] on link "View External Url" at bounding box center [349, 204] width 42 height 8
click at [181, 25] on span "Start Calls" at bounding box center [188, 21] width 26 height 8
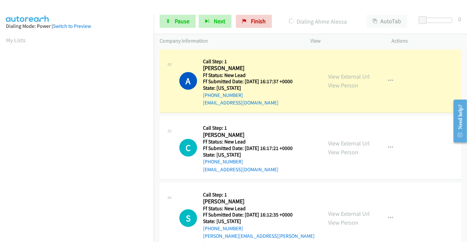
scroll to position [126, 0]
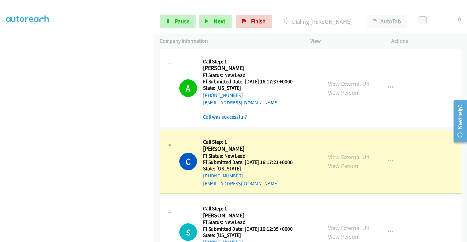
click at [238, 116] on link "Call was successful?" at bounding box center [225, 117] width 44 height 6
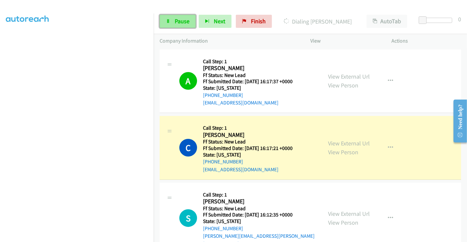
click at [179, 23] on span "Pause" at bounding box center [182, 21] width 15 height 8
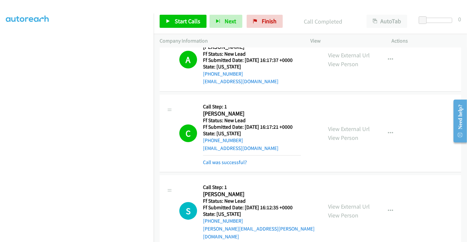
scroll to position [36, 0]
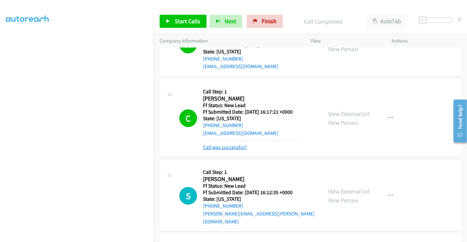
click at [232, 147] on link "Call was successful?" at bounding box center [225, 147] width 44 height 6
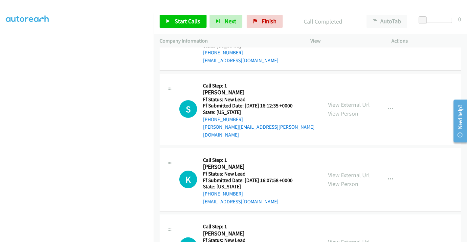
scroll to position [73, 0]
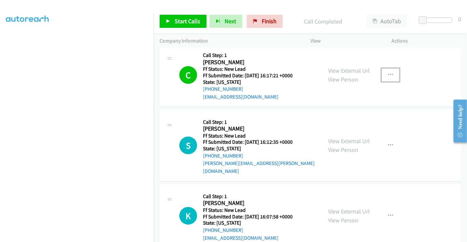
click at [388, 73] on icon "button" at bounding box center [390, 75] width 5 height 5
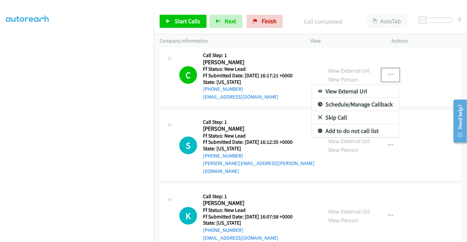
click at [326, 132] on link "Add to do not call list" at bounding box center [354, 131] width 87 height 13
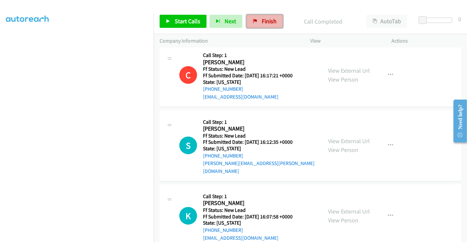
click at [262, 24] on span "Finish" at bounding box center [269, 21] width 15 height 8
